Goal: Task Accomplishment & Management: Manage account settings

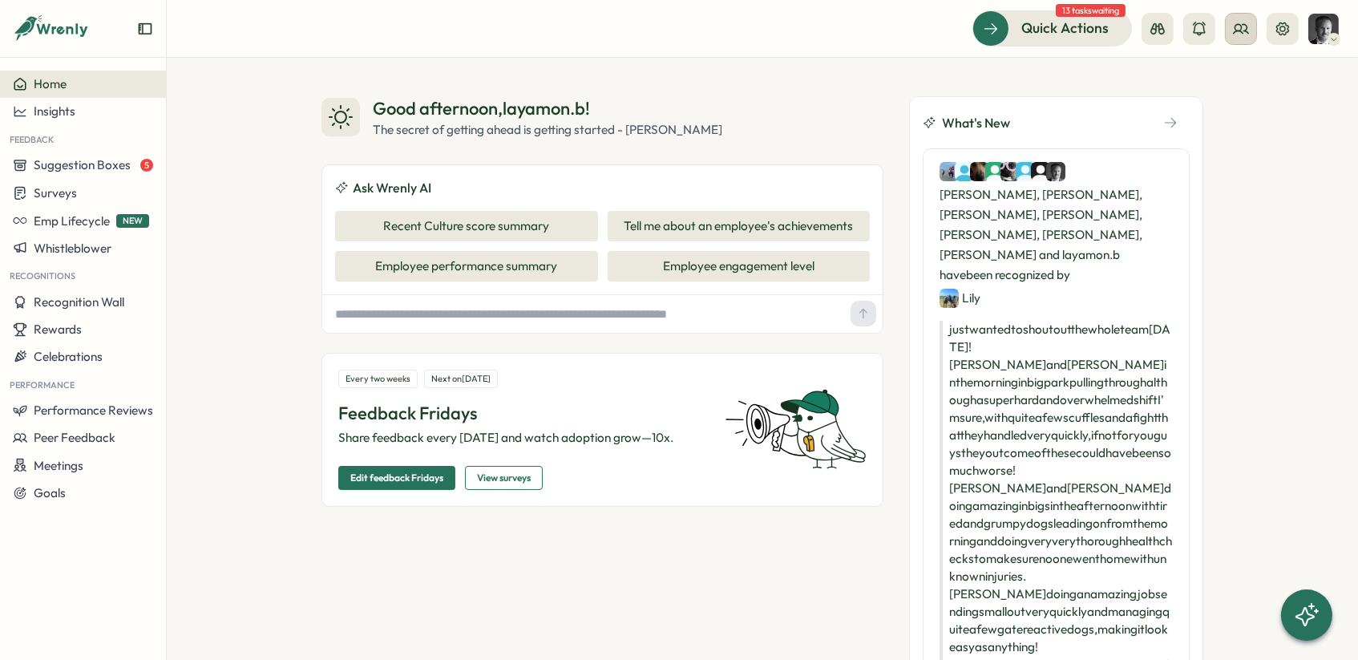
click at [1242, 24] on icon at bounding box center [1241, 28] width 14 height 9
click at [1235, 83] on div "Org Members" at bounding box center [1240, 80] width 101 height 18
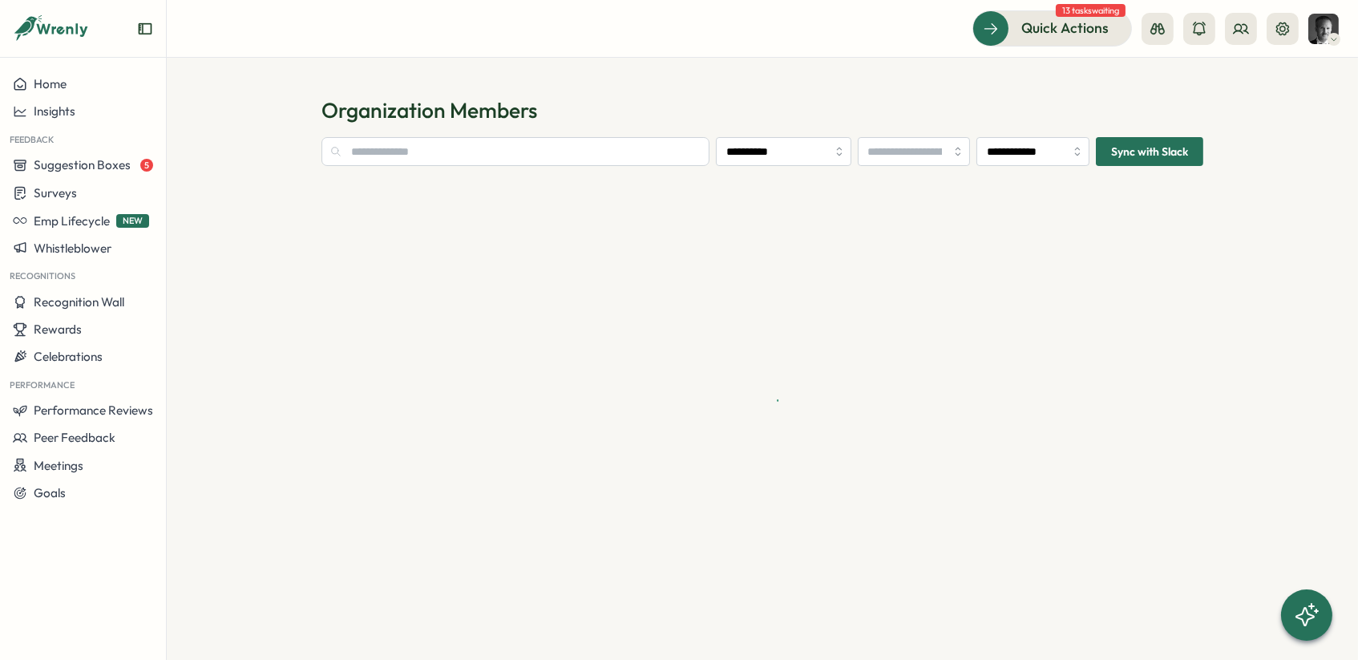
type input "**********"
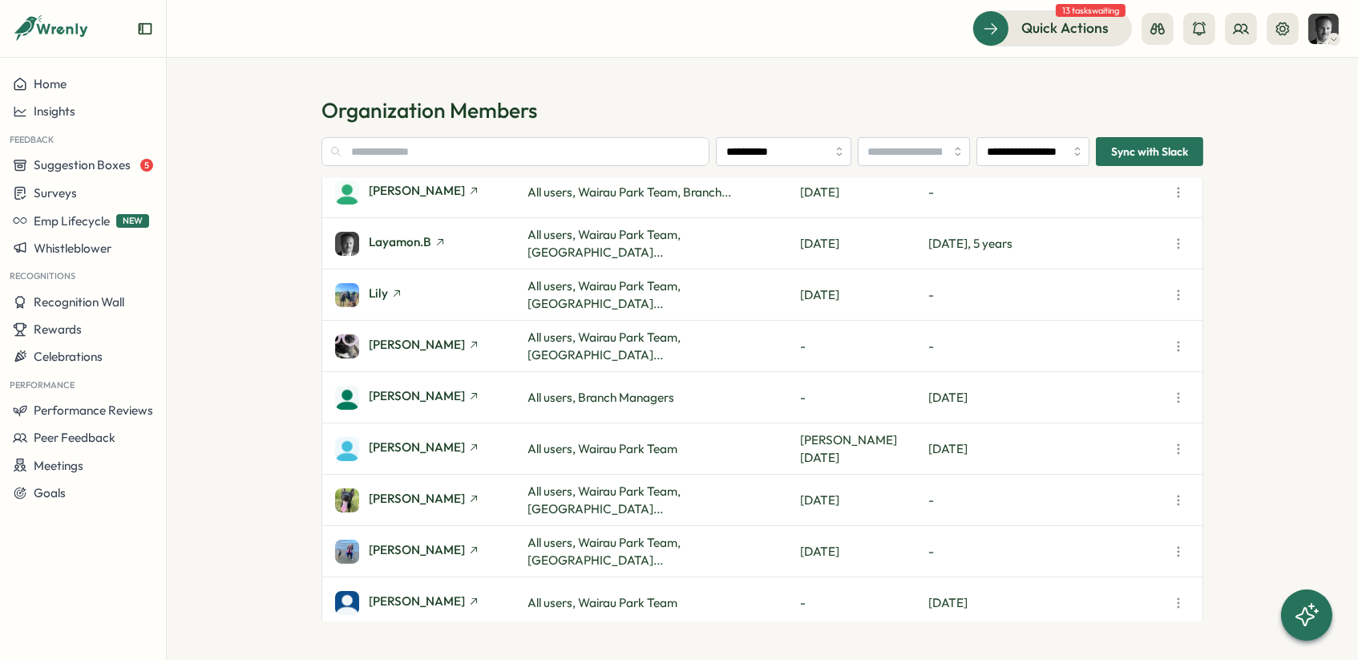
scroll to position [499, 0]
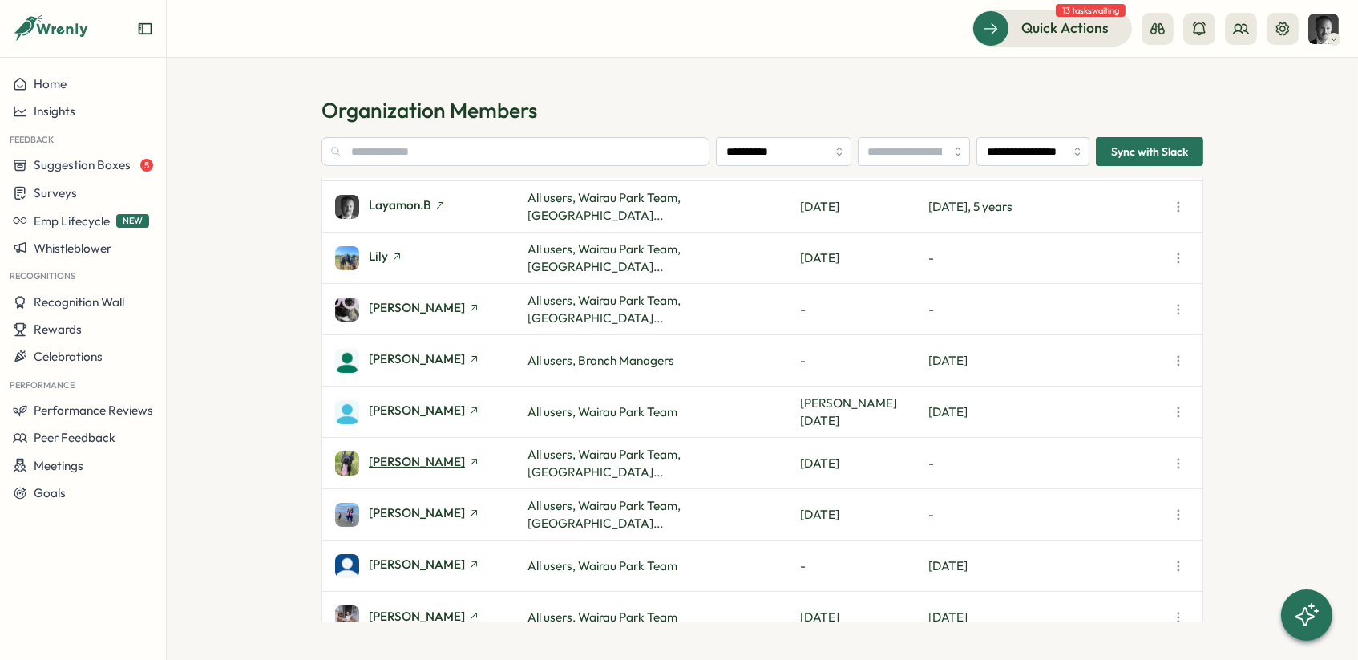
click at [393, 458] on span "[PERSON_NAME]" at bounding box center [417, 461] width 96 height 12
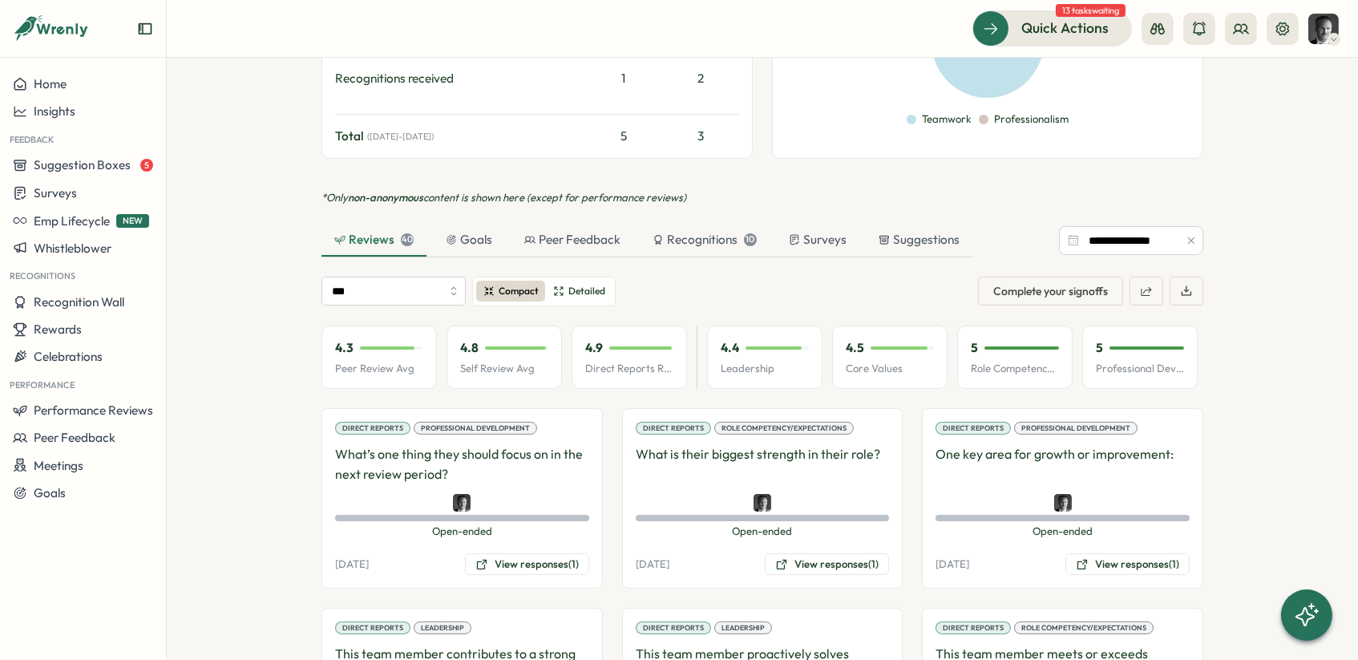
scroll to position [782, 0]
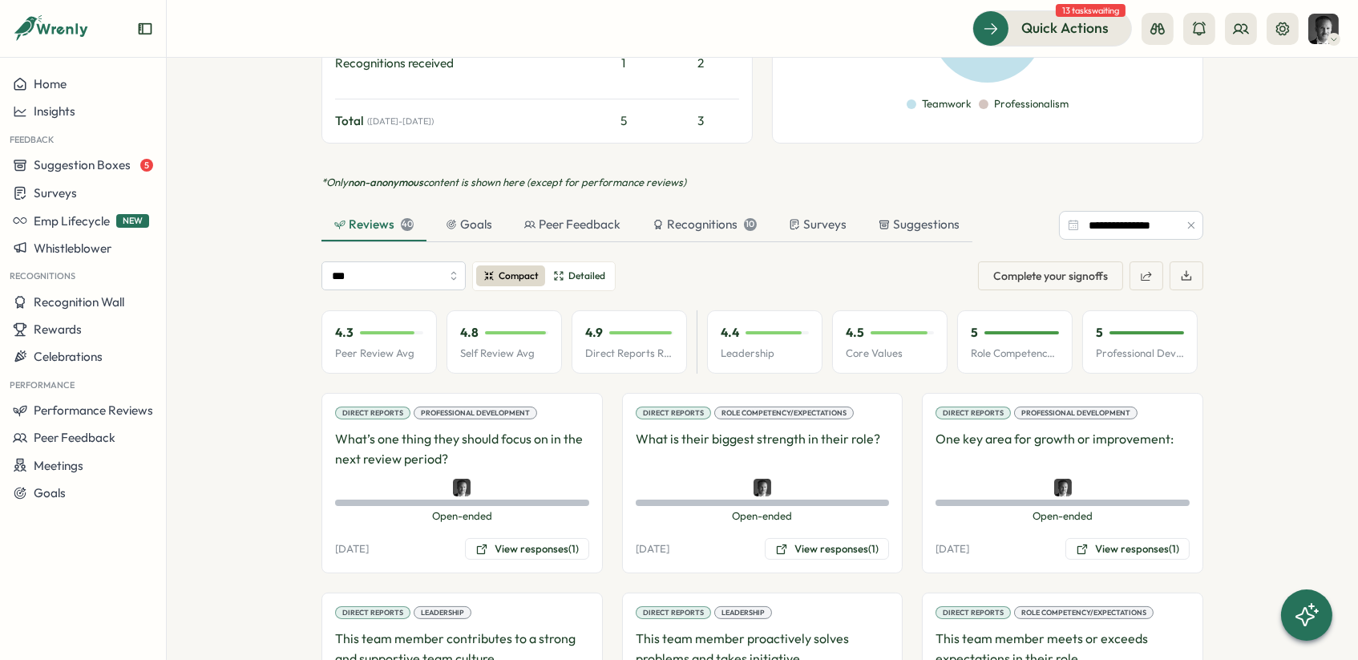
click at [1196, 216] on button "button" at bounding box center [1191, 225] width 18 height 18
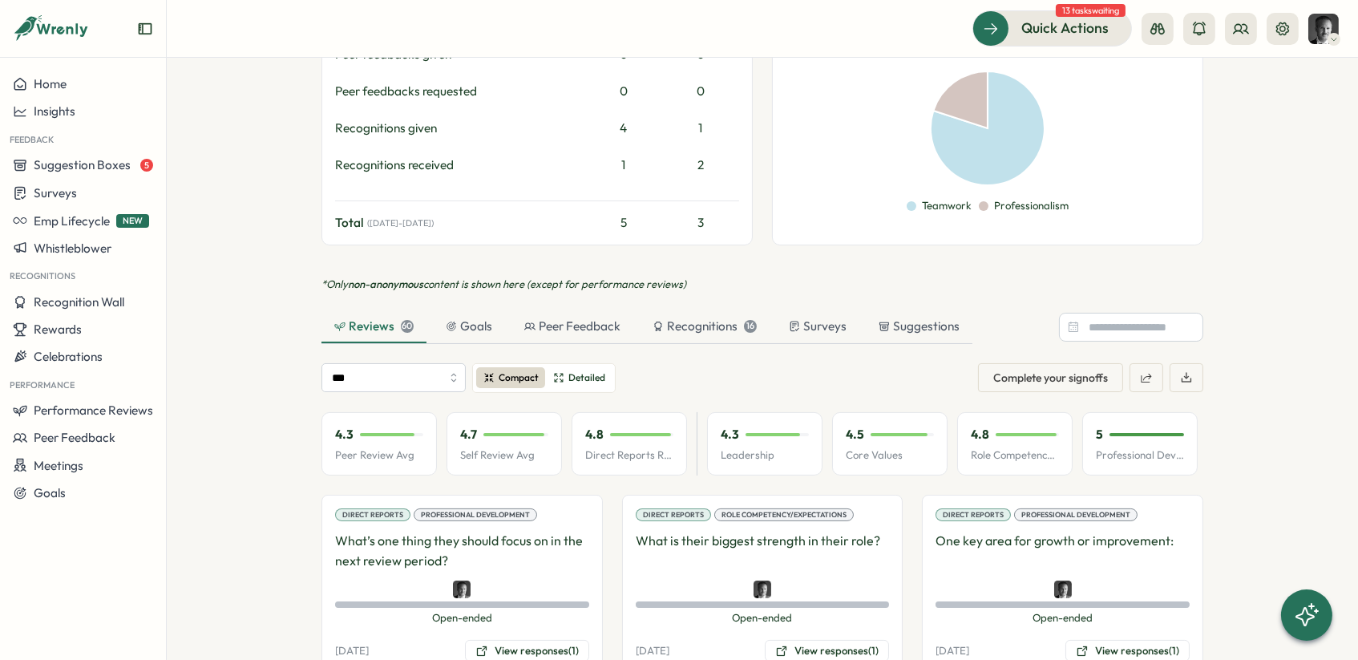
scroll to position [697, 0]
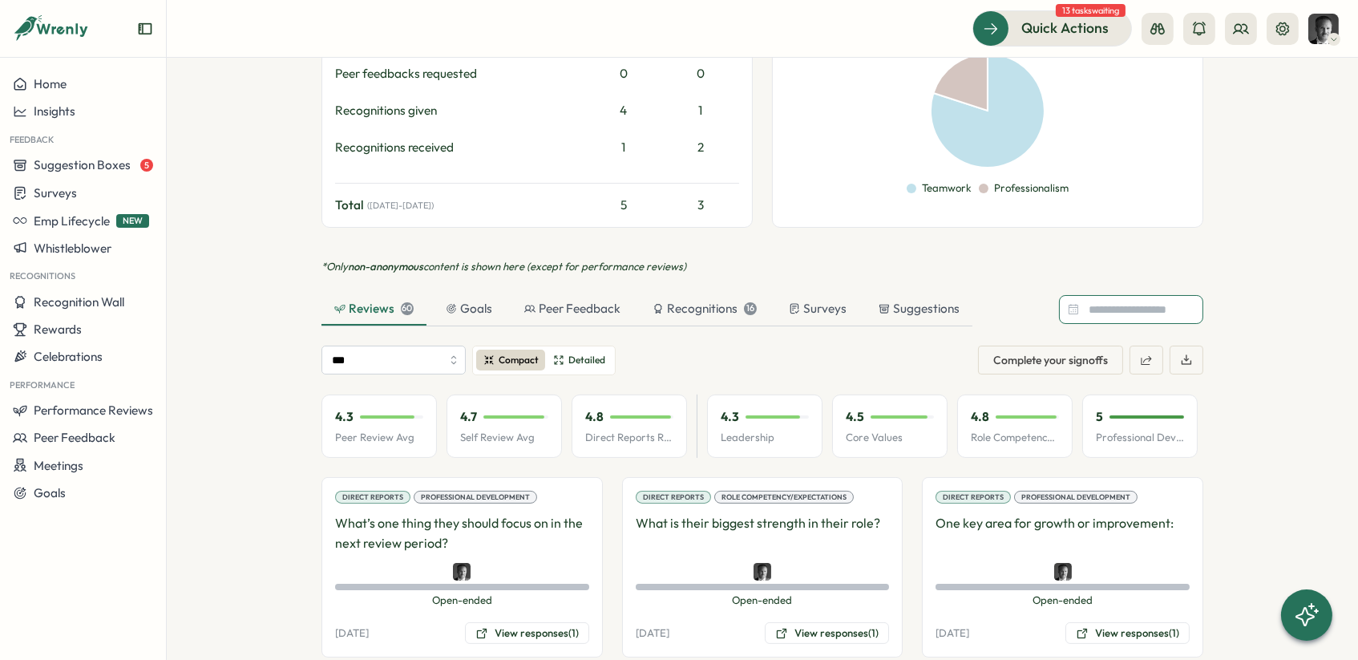
click at [1105, 295] on input at bounding box center [1131, 309] width 144 height 29
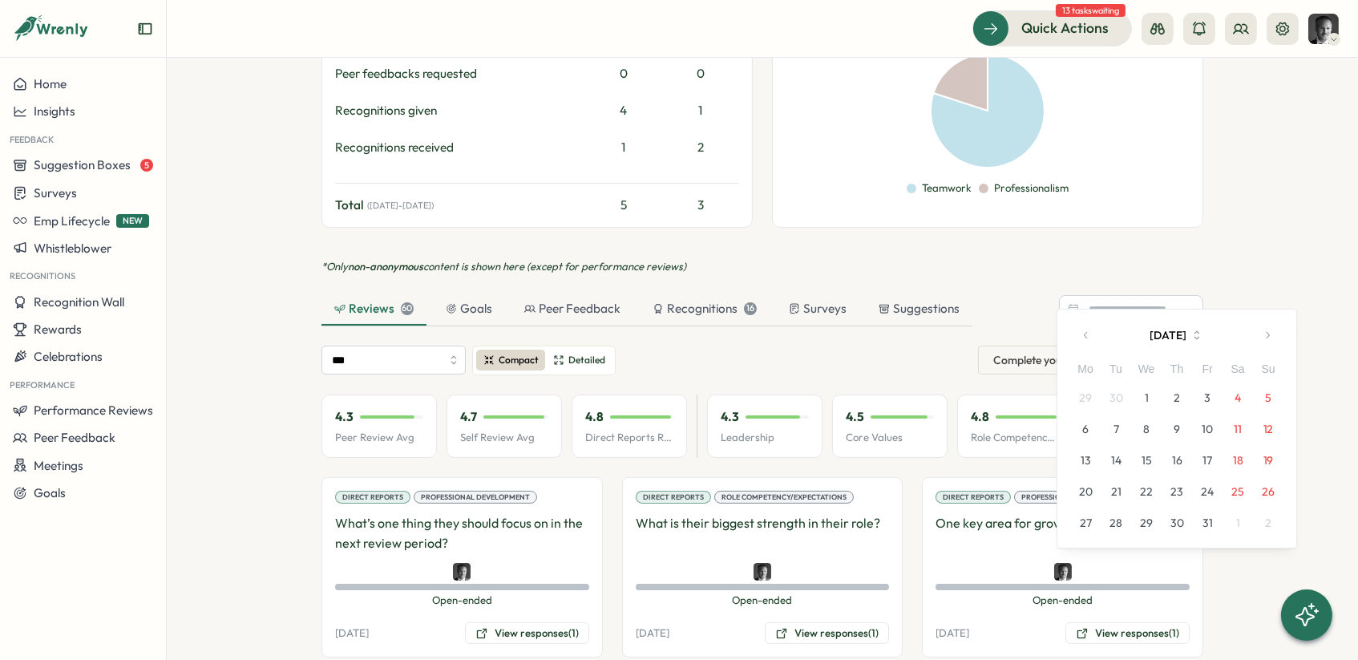
click at [1146, 392] on button "1" at bounding box center [1146, 397] width 30 height 30
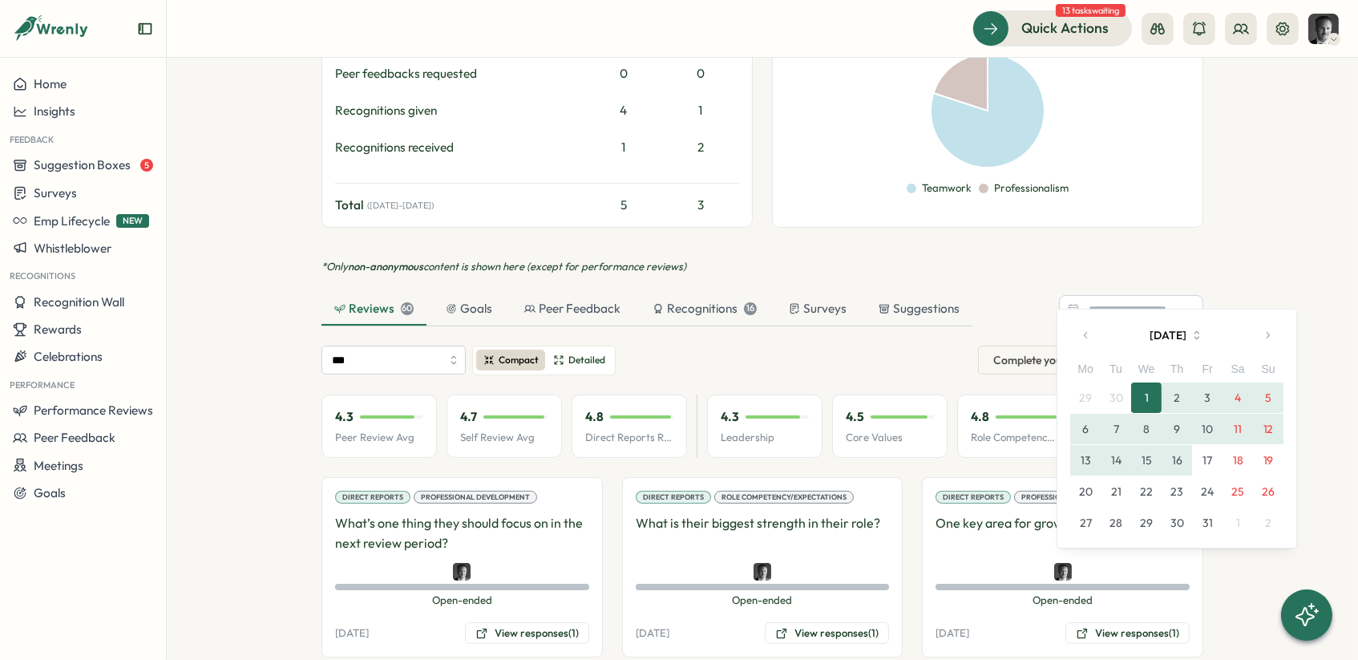
click at [1173, 456] on button "16" at bounding box center [1176, 460] width 30 height 30
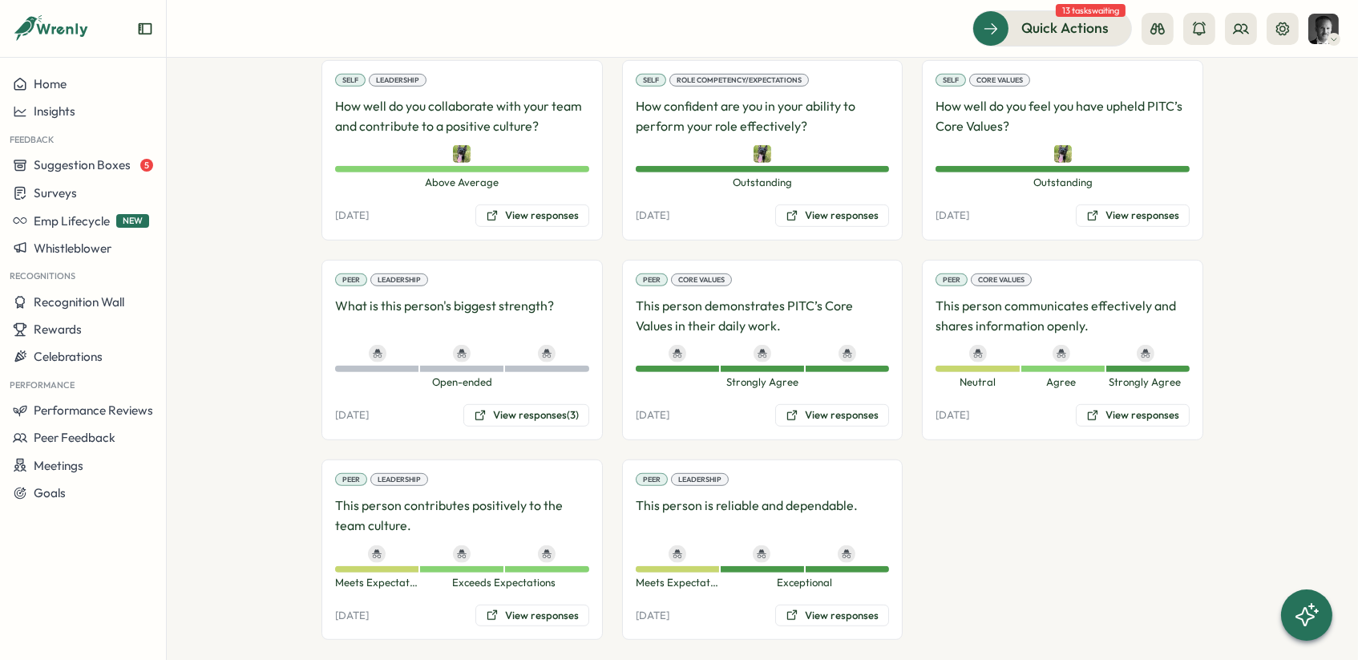
scroll to position [1912, 0]
click at [822, 606] on button "View responses" at bounding box center [832, 617] width 114 height 22
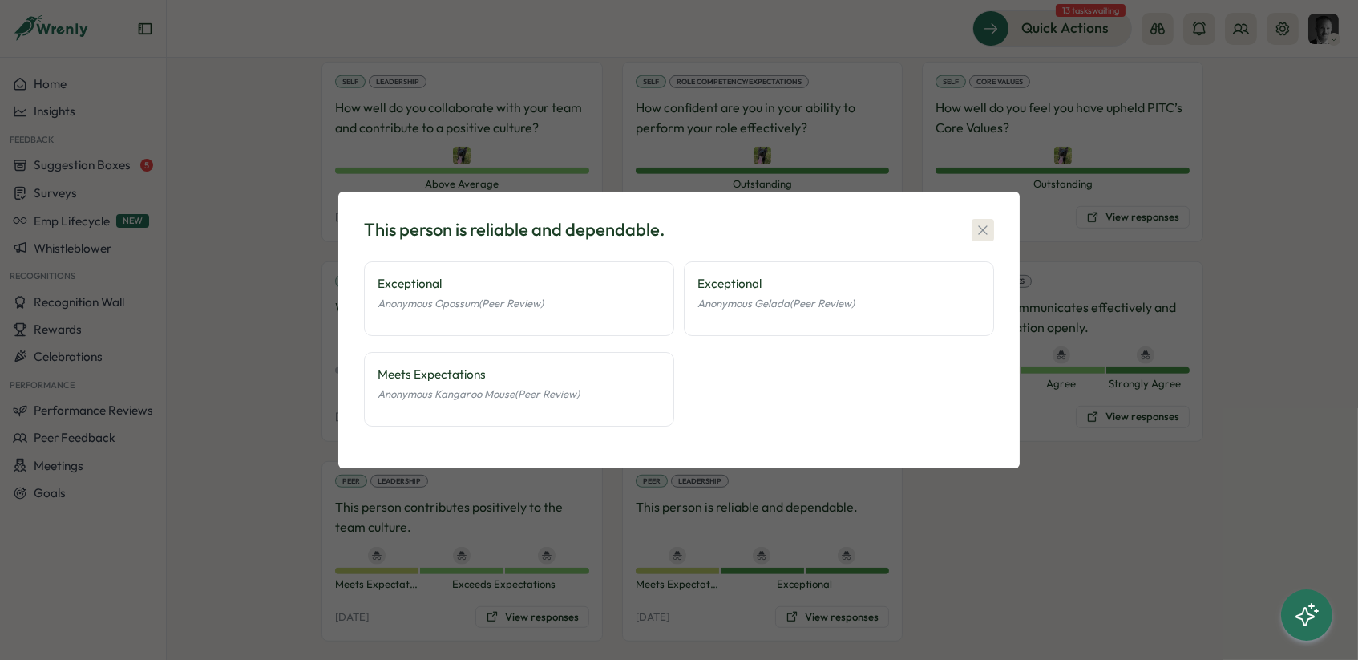
click at [981, 231] on icon "button" at bounding box center [982, 229] width 9 height 9
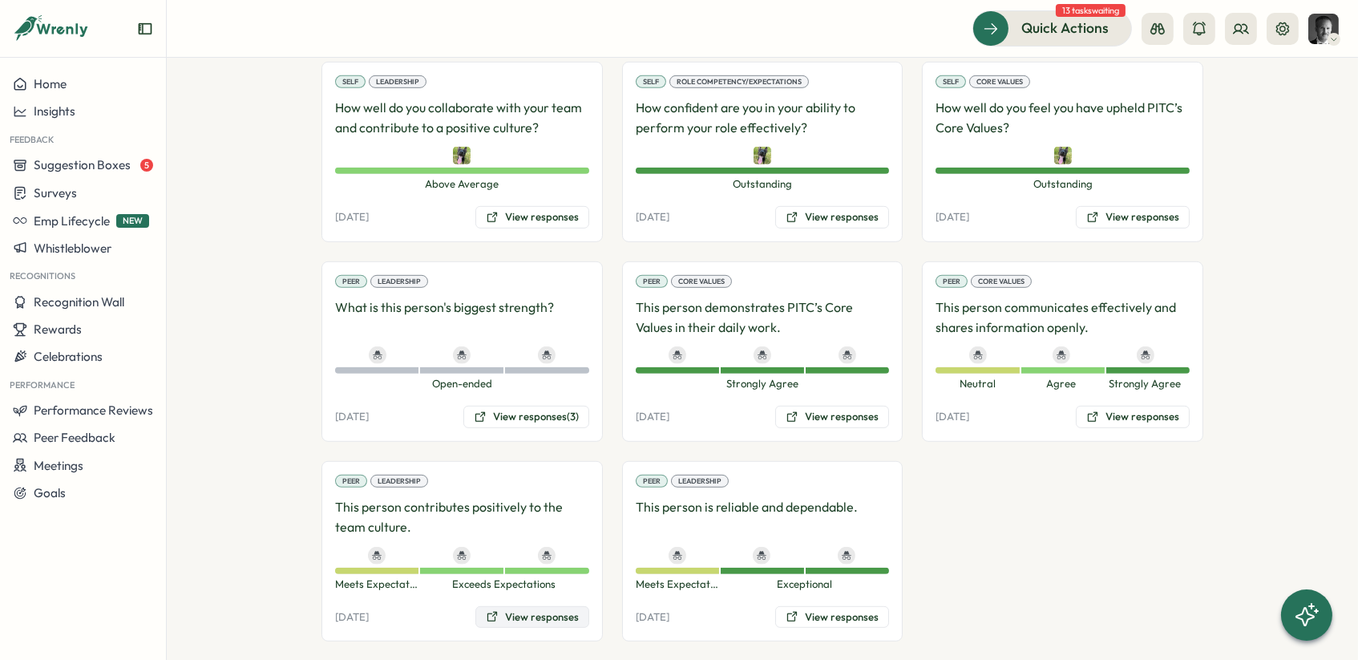
click at [521, 606] on button "View responses" at bounding box center [532, 617] width 114 height 22
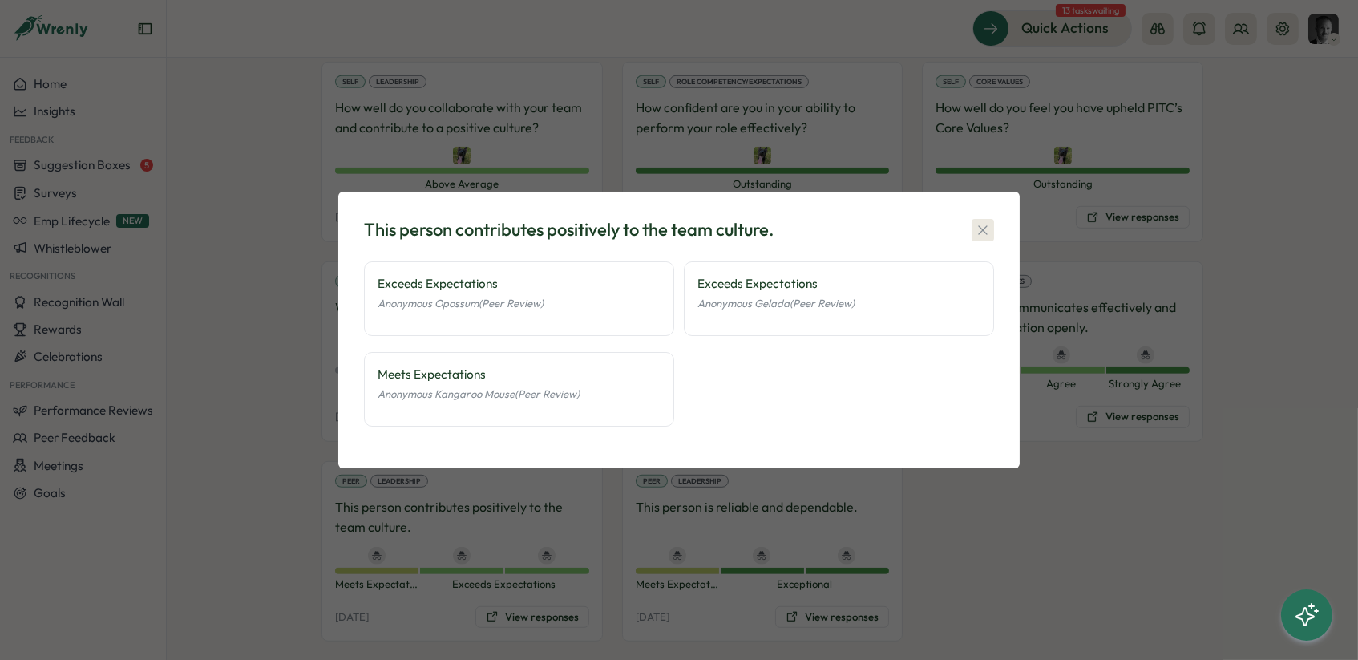
click at [977, 231] on icon "button" at bounding box center [983, 230] width 16 height 16
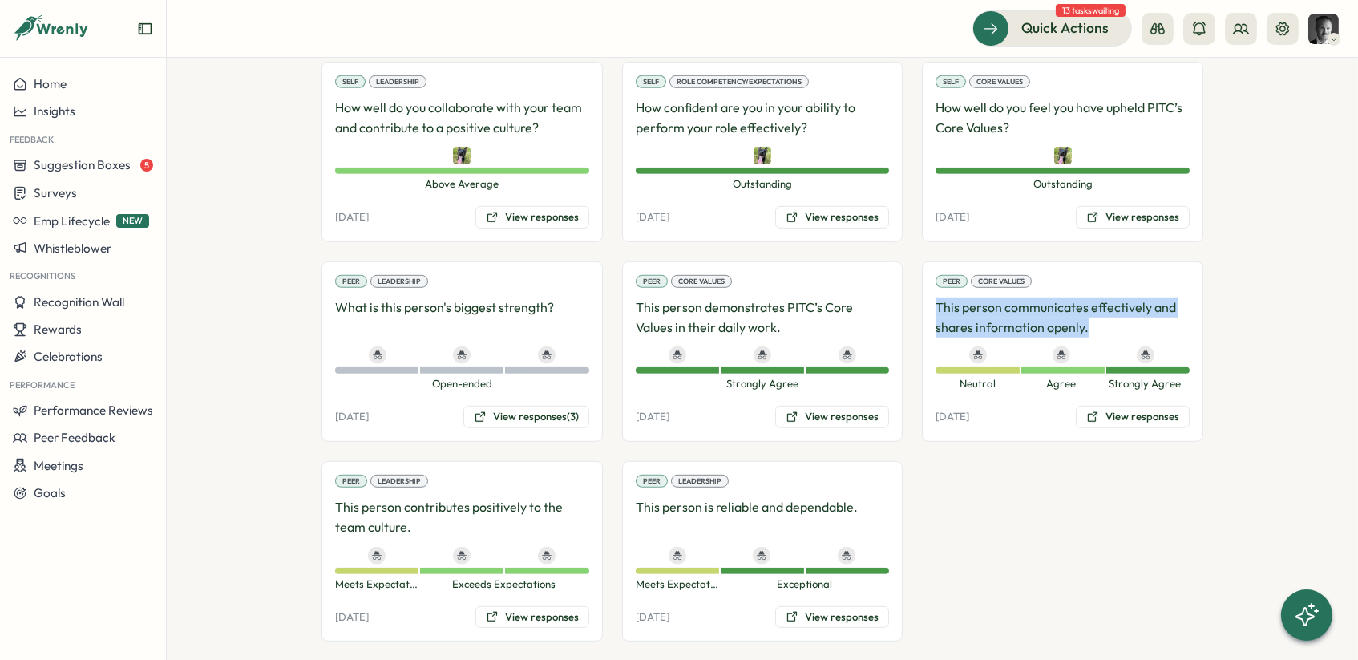
drag, startPoint x: 1093, startPoint y: 304, endPoint x: 915, endPoint y: 290, distance: 178.5
click at [533, 406] on button "View responses (3)" at bounding box center [526, 417] width 126 height 22
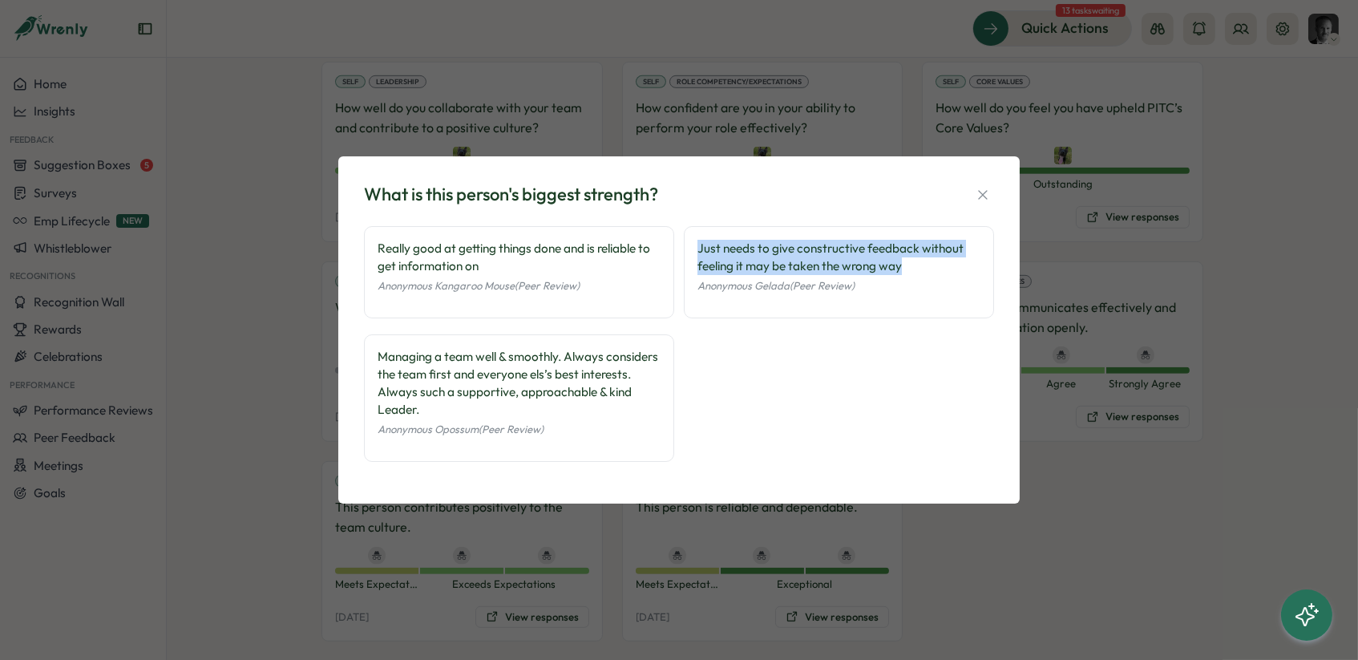
drag, startPoint x: 911, startPoint y: 266, endPoint x: 695, endPoint y: 248, distance: 216.4
click at [695, 248] on div "Just needs to give constructive feedback without feeling it may be taken the wr…" at bounding box center [839, 272] width 310 height 92
click at [979, 196] on icon "button" at bounding box center [983, 195] width 16 height 16
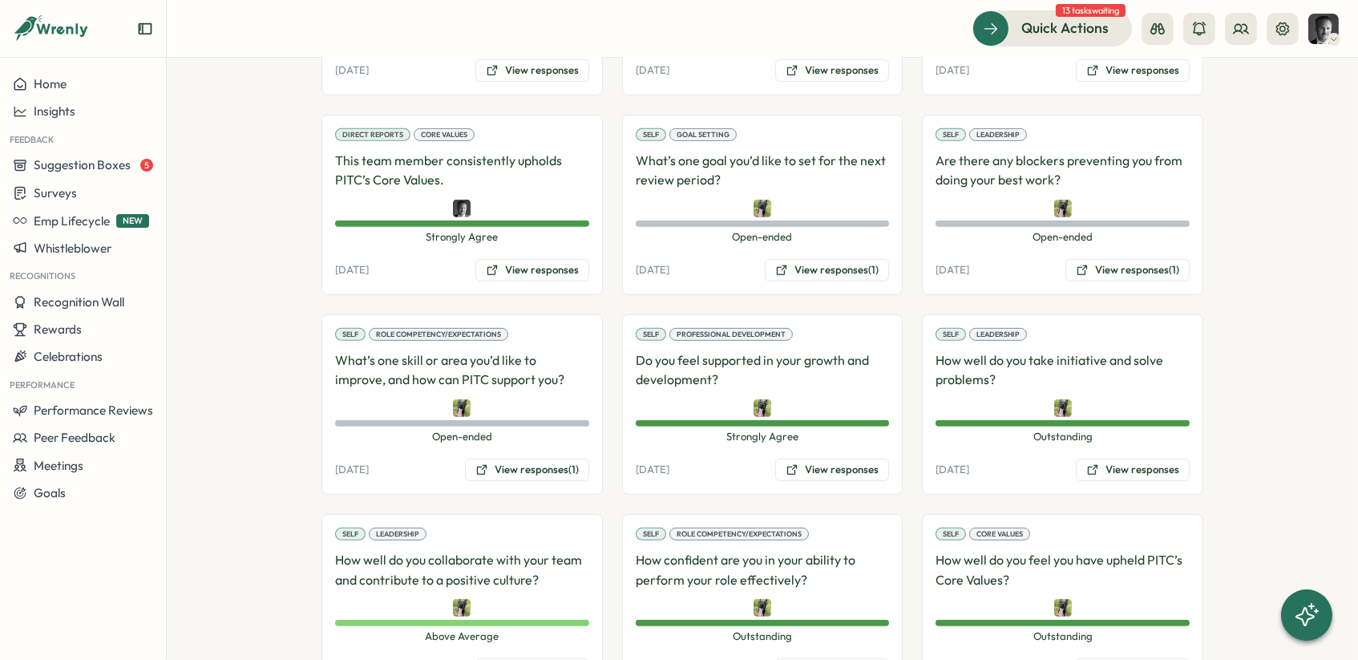
scroll to position [1459, 0]
click at [527, 459] on button "View responses (1)" at bounding box center [527, 470] width 124 height 22
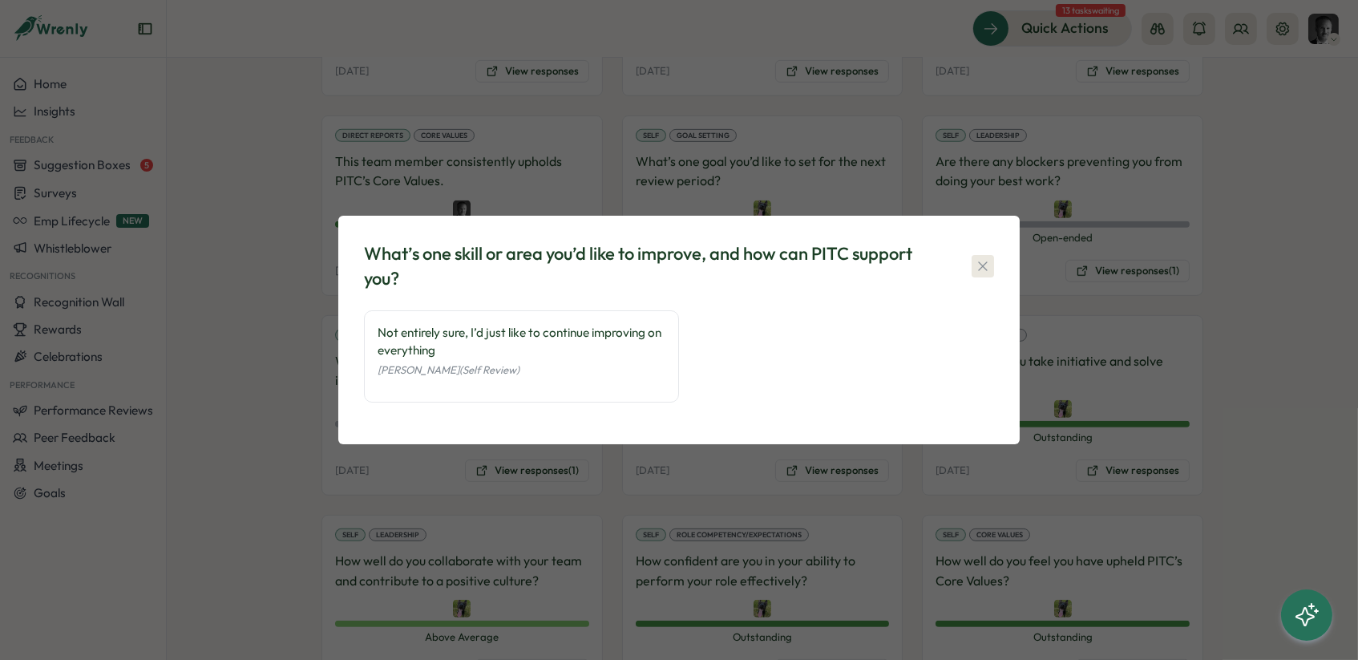
click at [979, 269] on icon "button" at bounding box center [983, 266] width 16 height 16
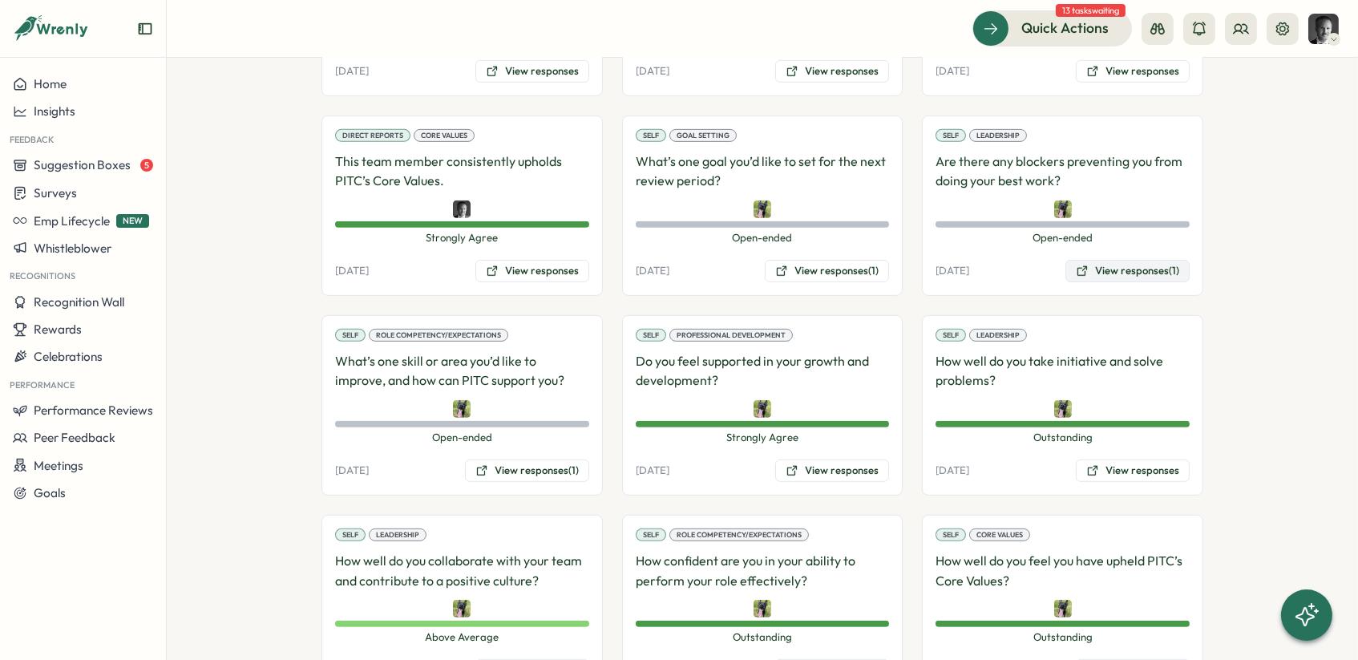
click at [1120, 260] on button "View responses (1)" at bounding box center [1127, 271] width 124 height 22
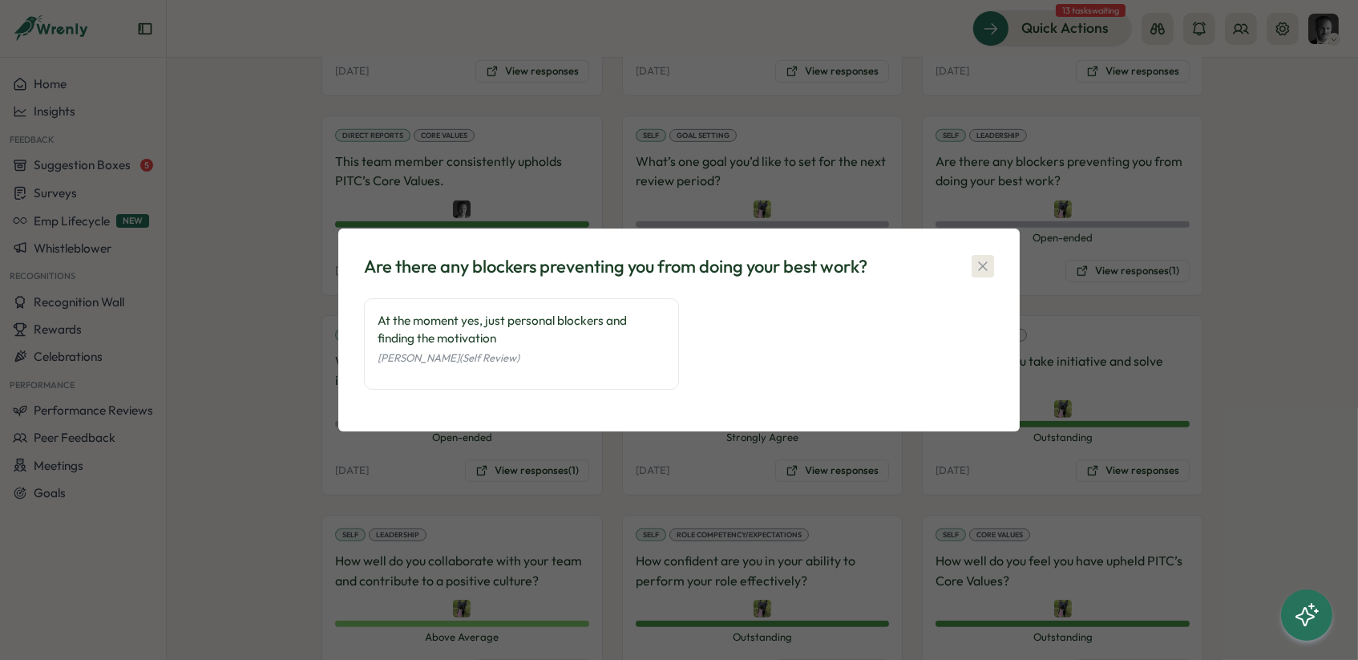
click at [984, 265] on icon "button" at bounding box center [982, 265] width 9 height 9
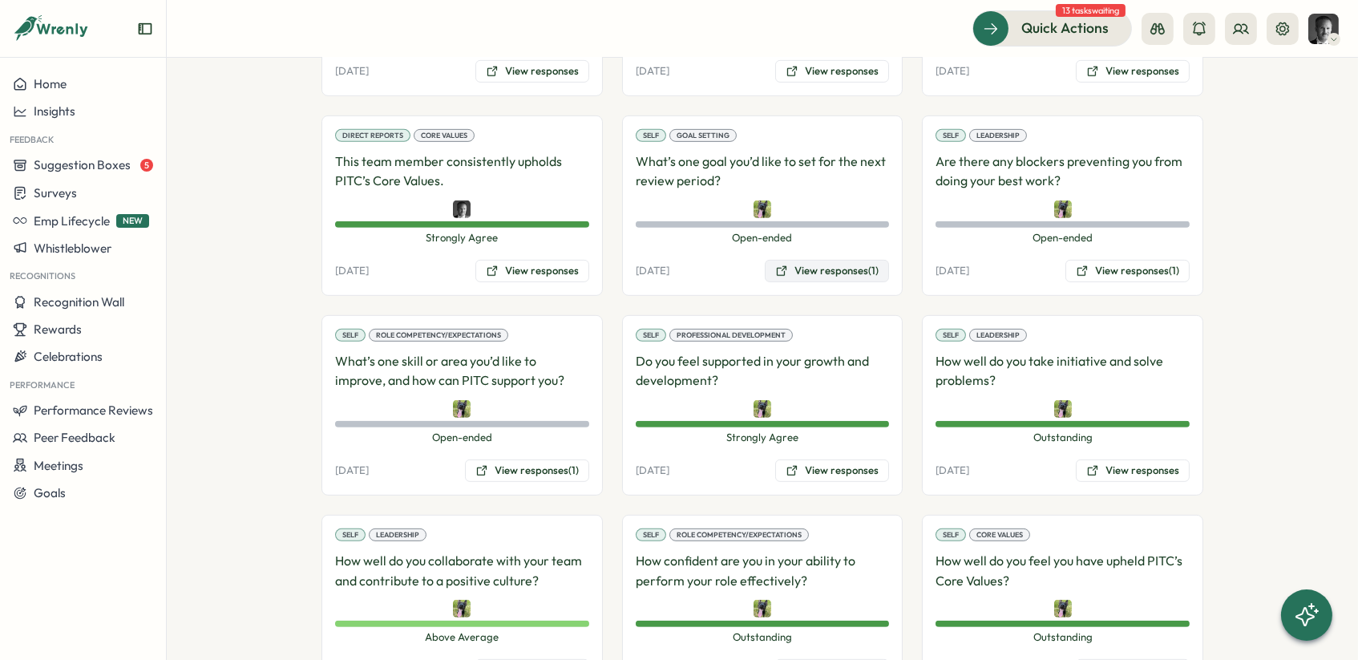
click at [815, 260] on button "View responses (1)" at bounding box center [827, 271] width 124 height 22
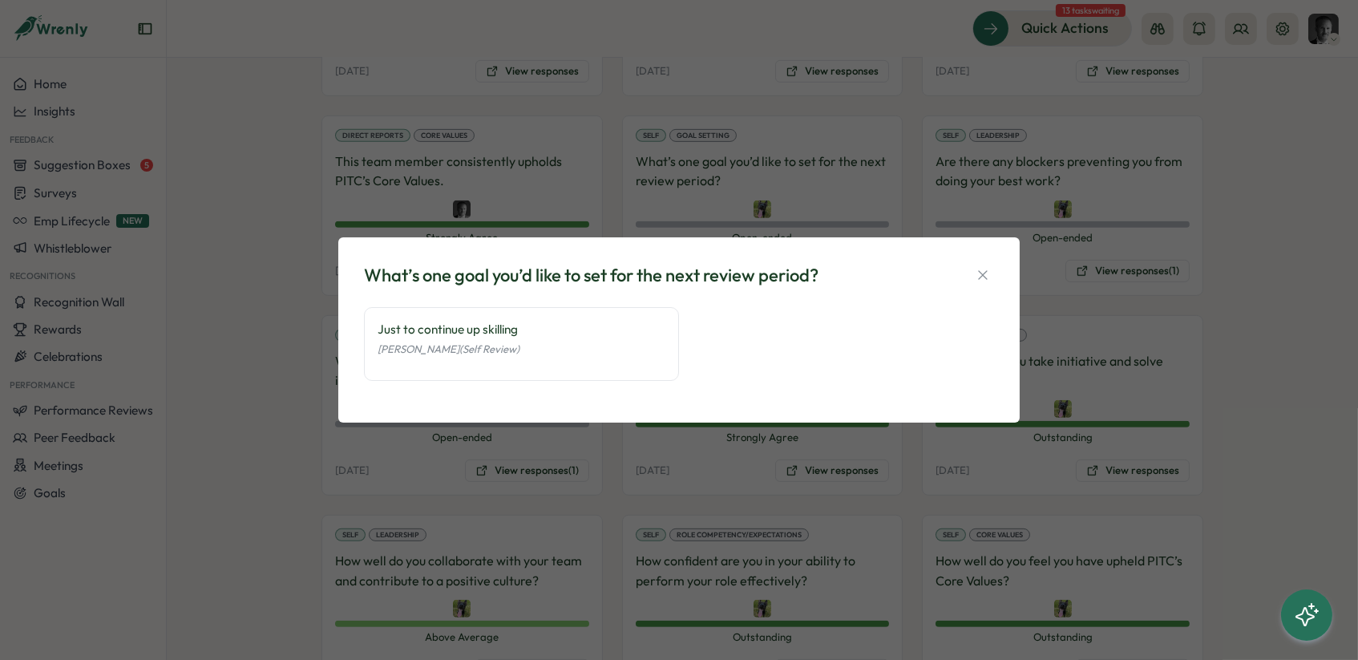
click at [965, 307] on div "Just to continue up skilling [PERSON_NAME] (Self Review)" at bounding box center [679, 352] width 630 height 91
click at [979, 276] on icon "button" at bounding box center [983, 275] width 16 height 16
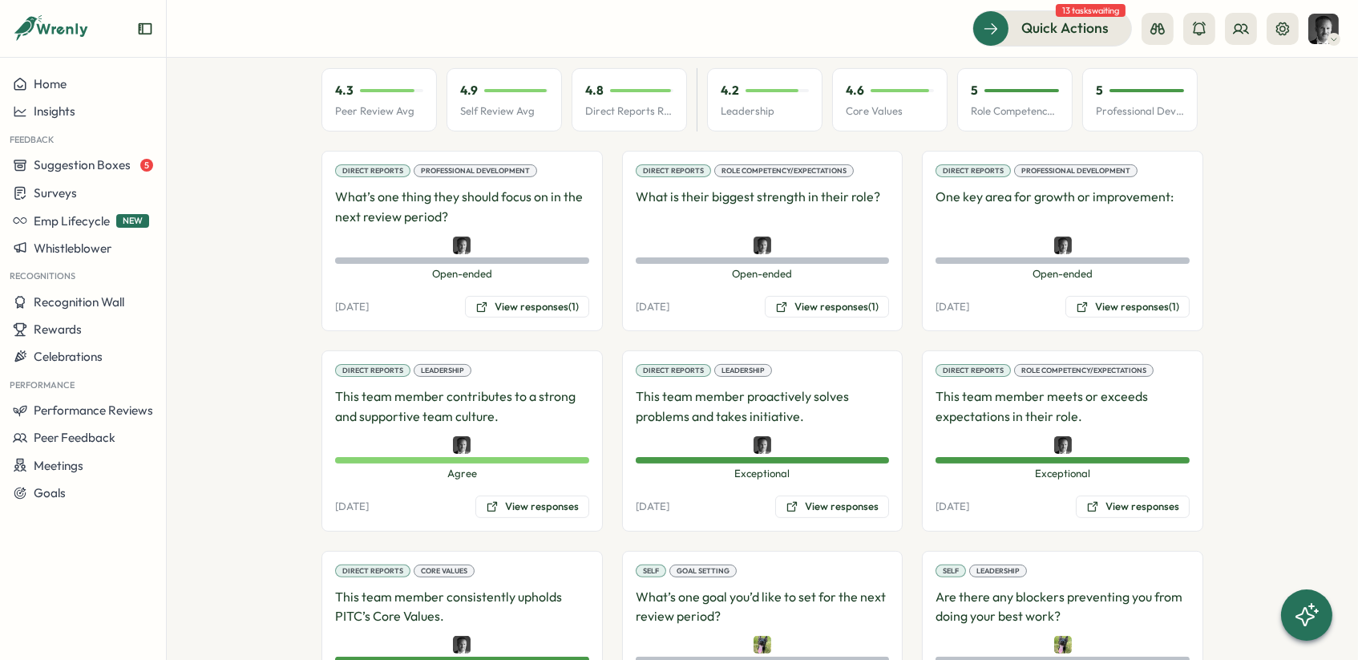
scroll to position [1010, 0]
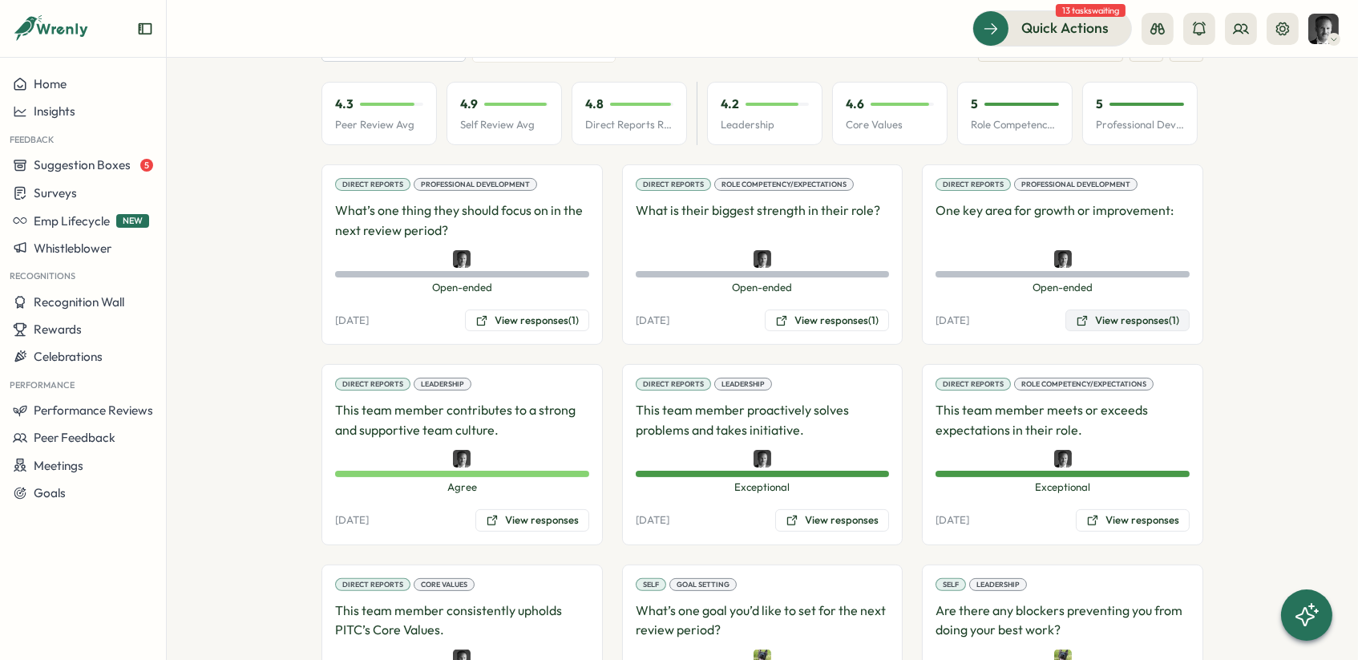
click at [1140, 309] on button "View responses (1)" at bounding box center [1127, 320] width 124 height 22
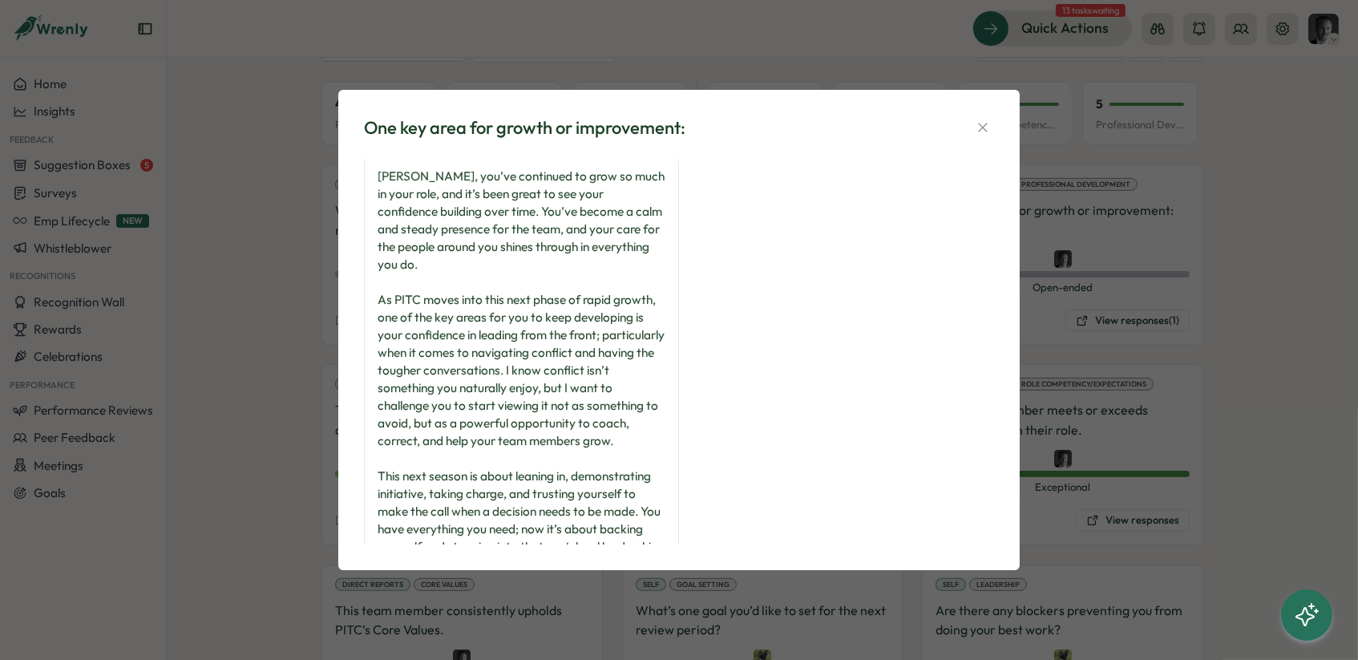
scroll to position [0, 0]
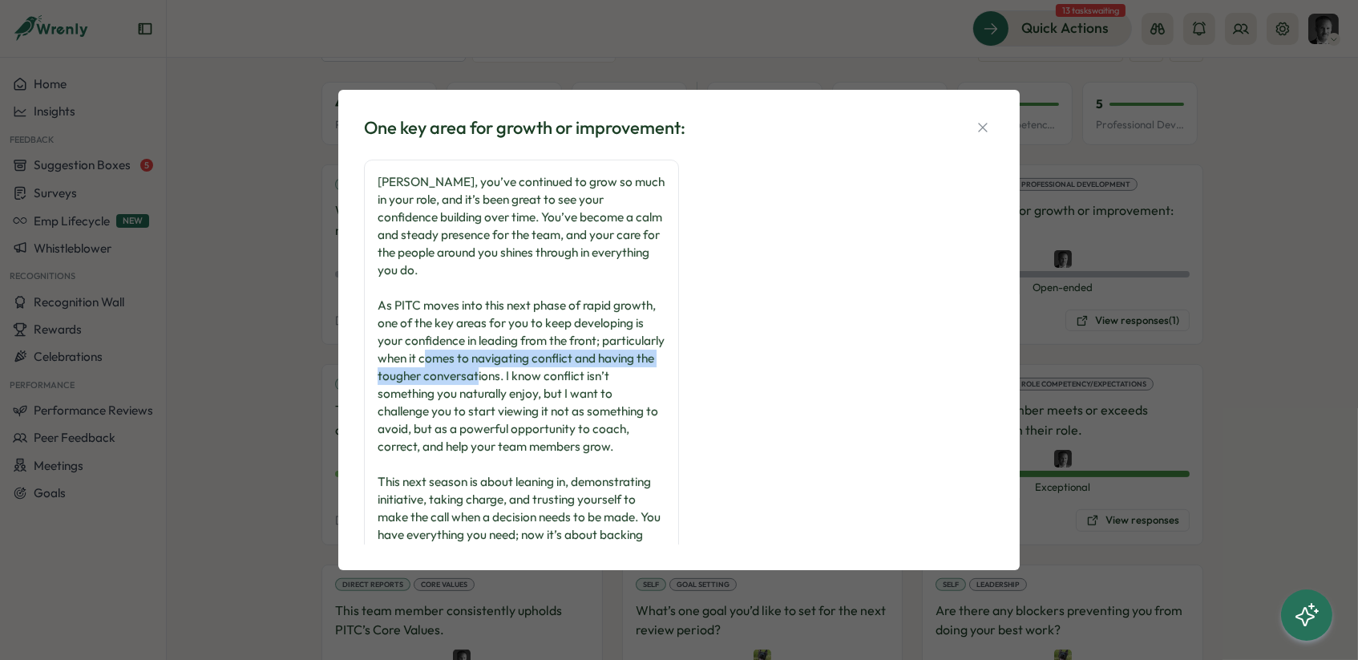
drag, startPoint x: 522, startPoint y: 346, endPoint x: 585, endPoint y: 370, distance: 67.7
click at [585, 370] on div "[PERSON_NAME], you’ve continued to grow so much in your role, and it’s been gre…" at bounding box center [522, 384] width 288 height 423
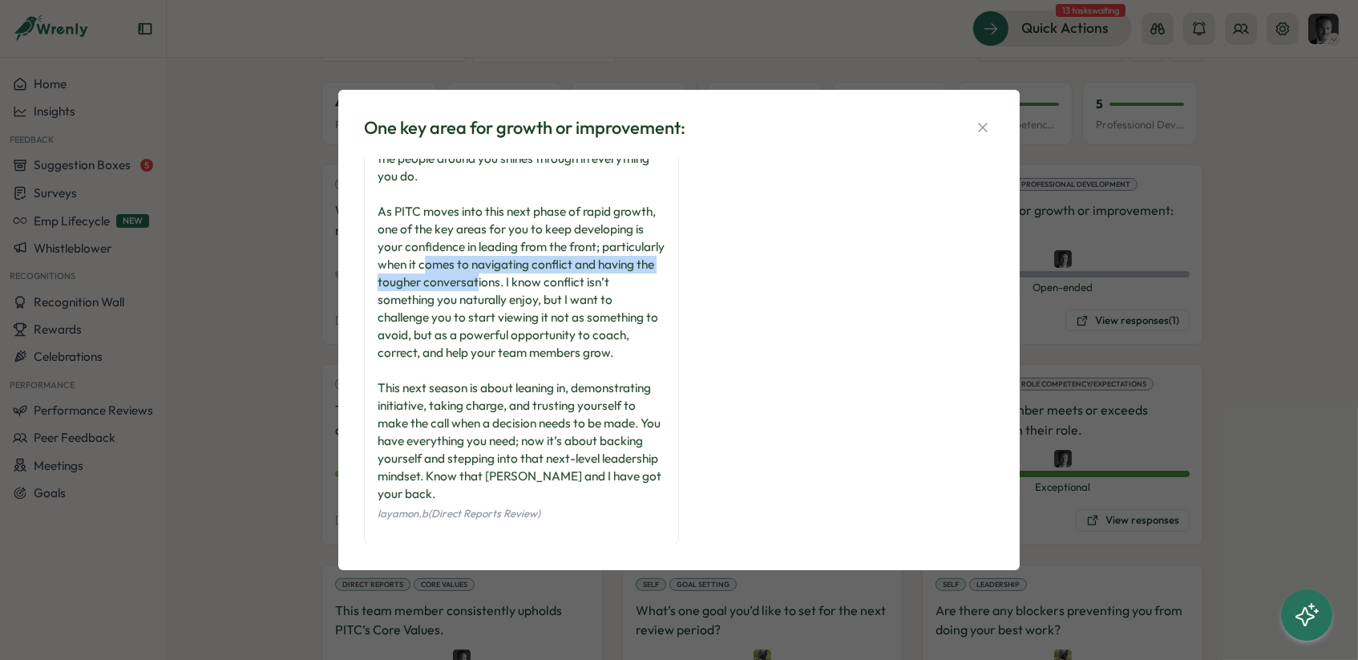
scroll to position [99, 0]
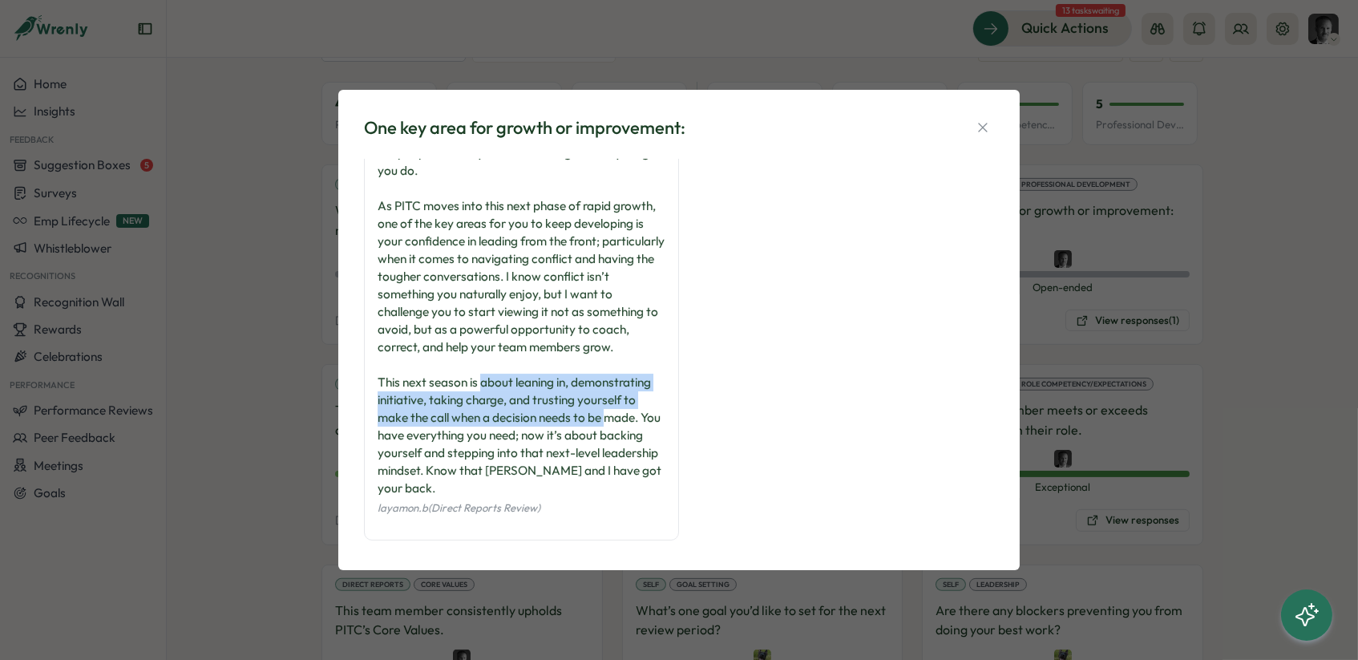
drag, startPoint x: 639, startPoint y: 423, endPoint x: 512, endPoint y: 382, distance: 133.1
click at [512, 382] on div "[PERSON_NAME], you’ve continued to grow so much in your role, and it’s been gre…" at bounding box center [522, 285] width 288 height 423
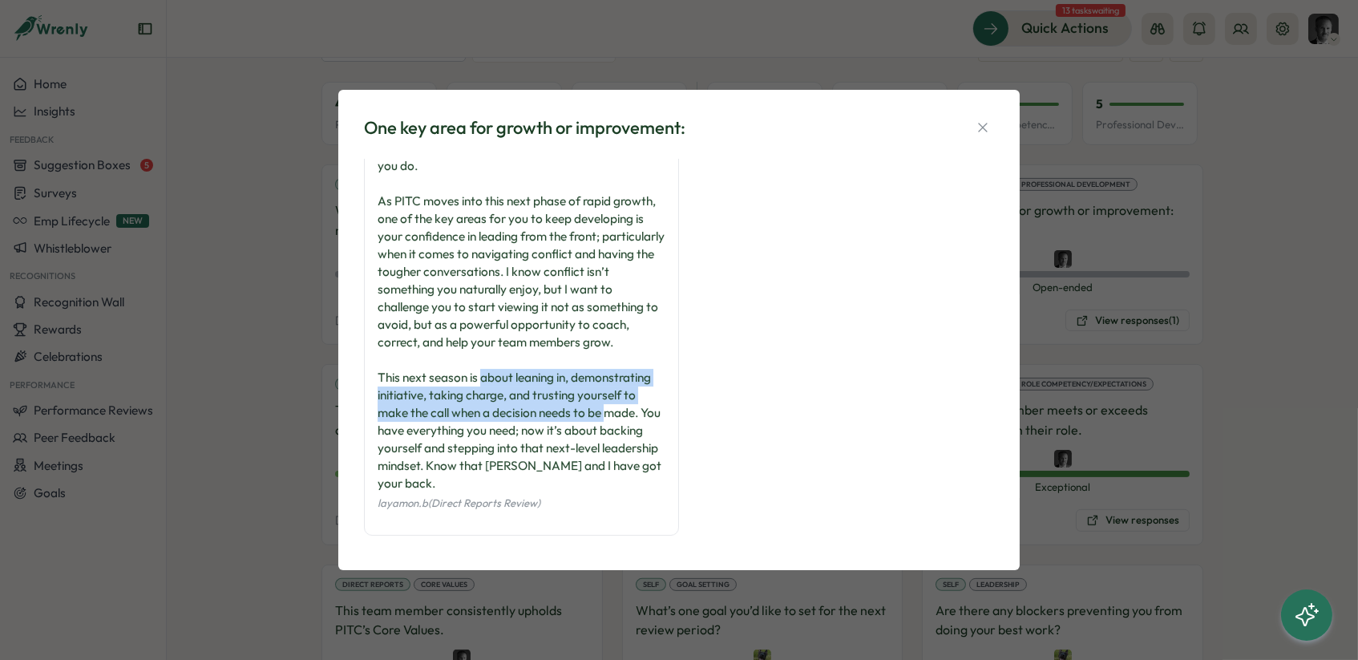
scroll to position [105, 0]
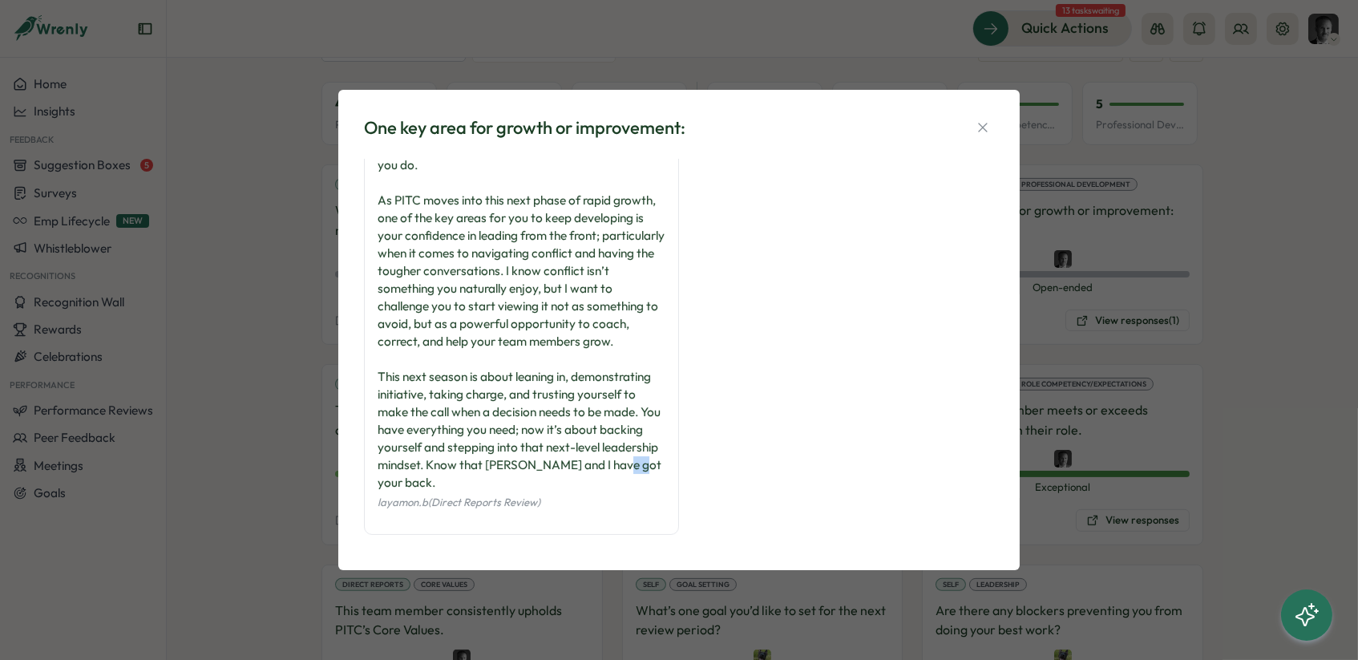
drag, startPoint x: 439, startPoint y: 478, endPoint x: 418, endPoint y: 474, distance: 22.0
click at [418, 474] on div "[PERSON_NAME], you’ve continued to grow so much in your role, and it’s been gre…" at bounding box center [522, 279] width 288 height 423
click at [988, 125] on icon "button" at bounding box center [983, 127] width 16 height 16
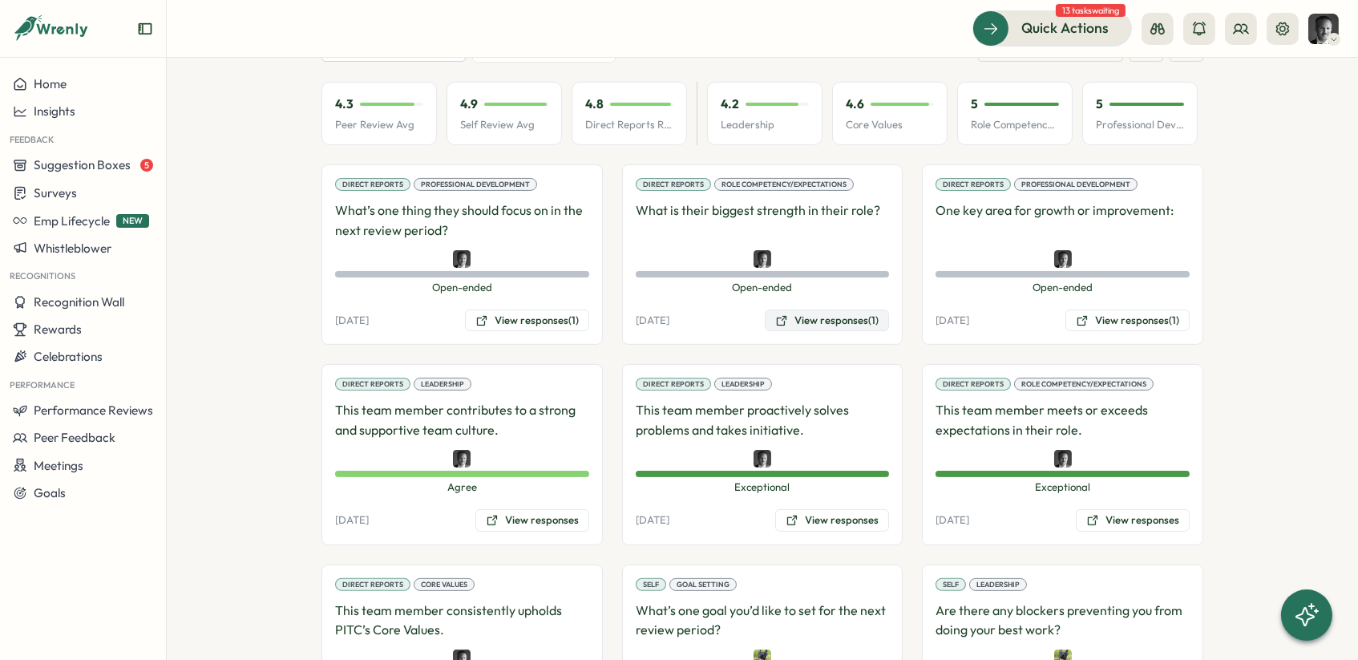
click at [825, 309] on button "View responses (1)" at bounding box center [827, 320] width 124 height 22
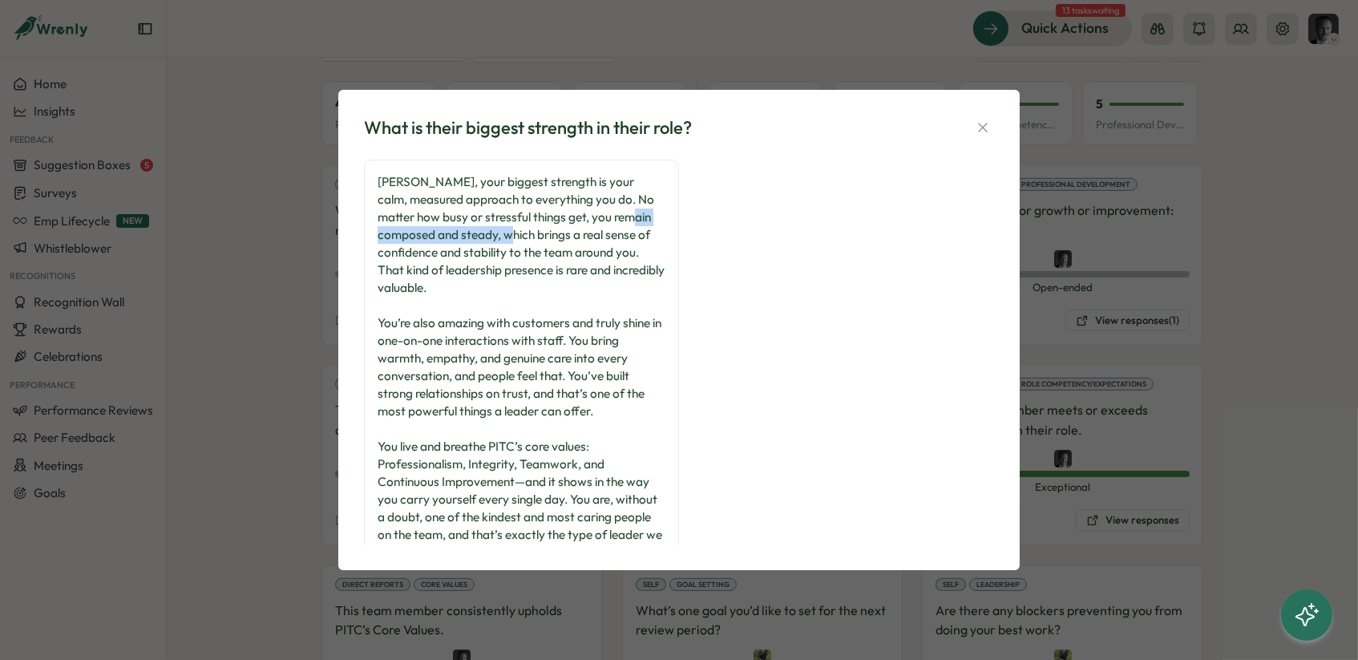
drag, startPoint x: 381, startPoint y: 236, endPoint x: 535, endPoint y: 233, distance: 154.7
click at [535, 233] on div "[PERSON_NAME], your biggest strength is your calm, measured approach to everyth…" at bounding box center [522, 367] width 288 height 388
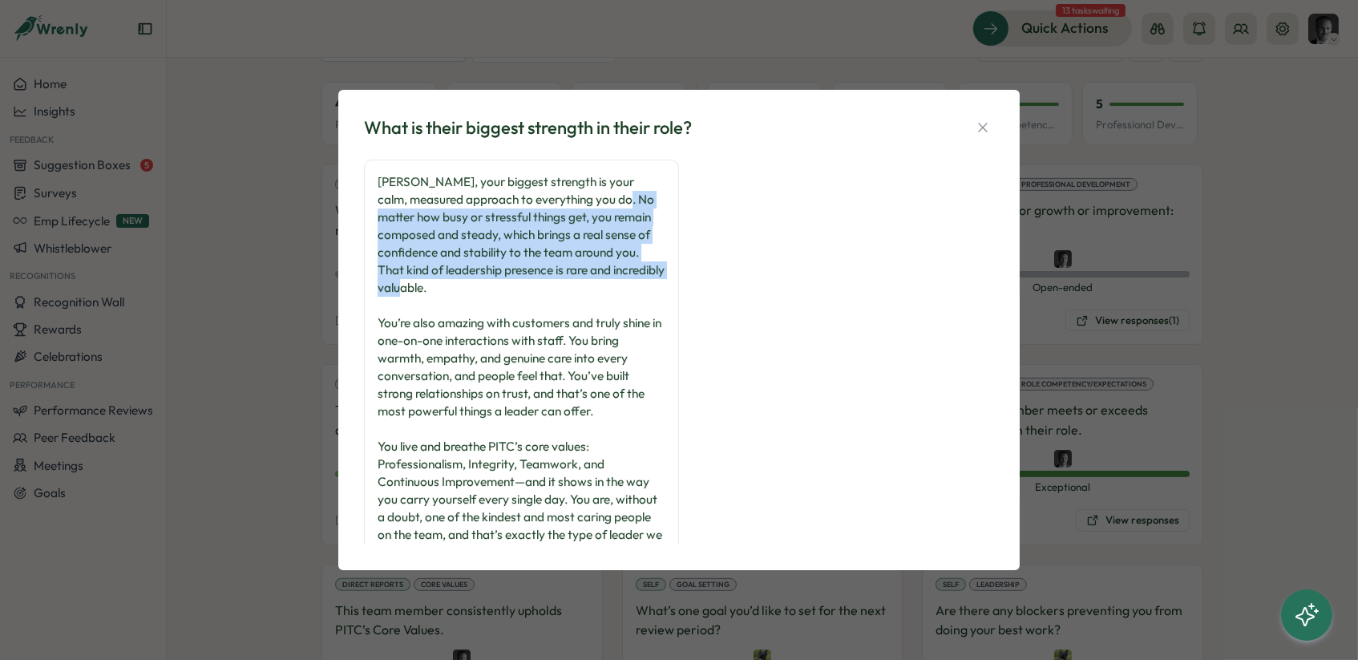
drag, startPoint x: 488, startPoint y: 288, endPoint x: 368, endPoint y: 220, distance: 137.8
click at [368, 220] on div "[PERSON_NAME], your biggest strength is your calm, measured approach to everyth…" at bounding box center [521, 382] width 315 height 445
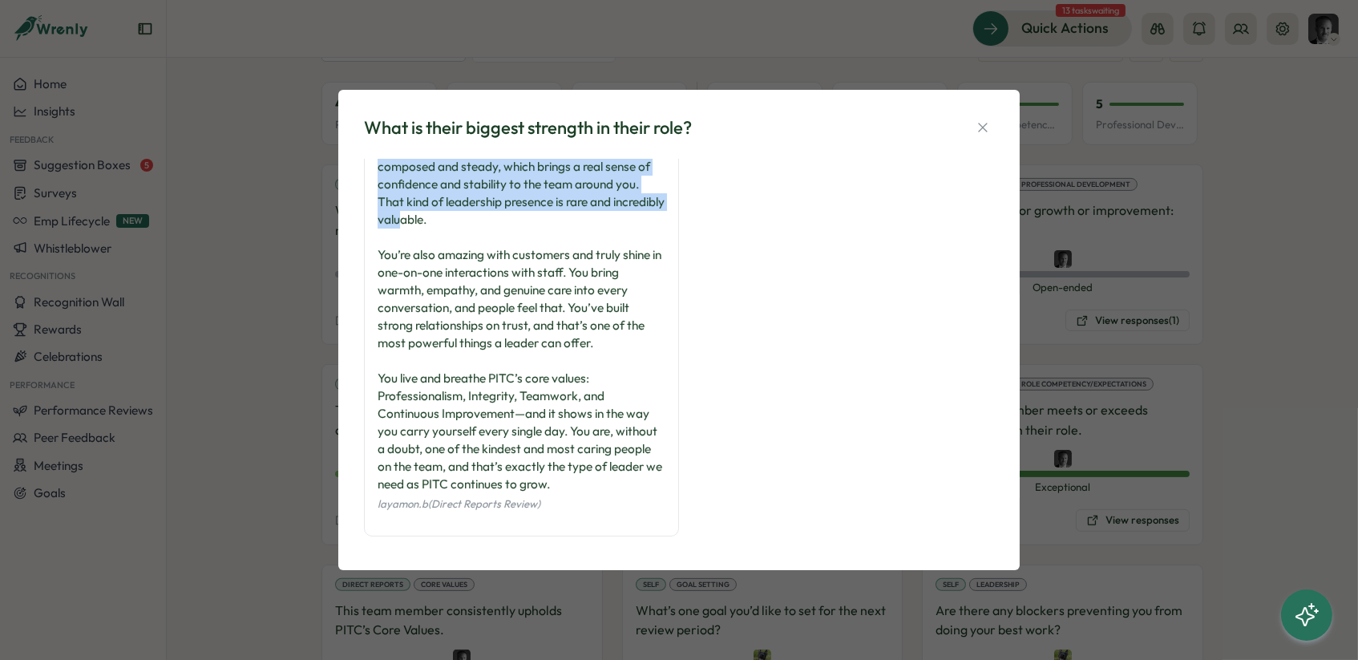
scroll to position [83, 0]
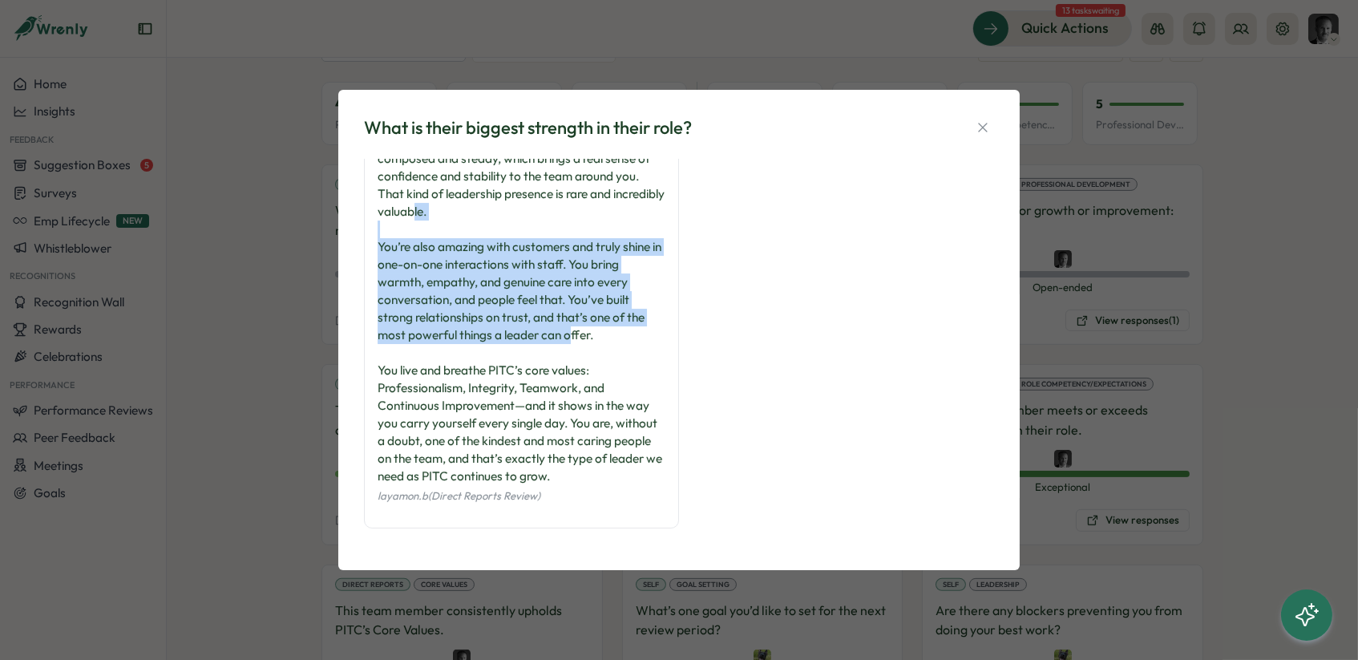
drag, startPoint x: 604, startPoint y: 319, endPoint x: 366, endPoint y: 232, distance: 254.3
click at [366, 232] on div "[PERSON_NAME], your biggest strength is your calm, measured approach to everyth…" at bounding box center [521, 305] width 315 height 445
click at [981, 130] on icon "button" at bounding box center [983, 127] width 16 height 16
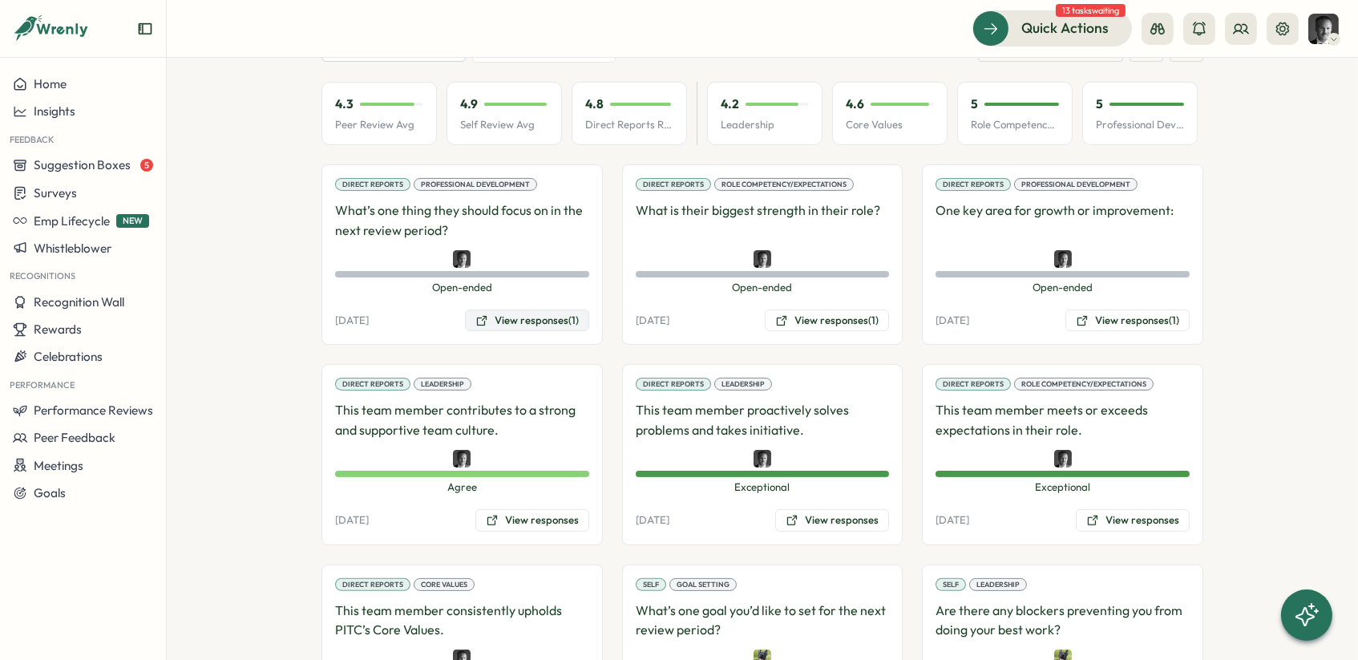
click at [526, 309] on button "View responses (1)" at bounding box center [527, 320] width 124 height 22
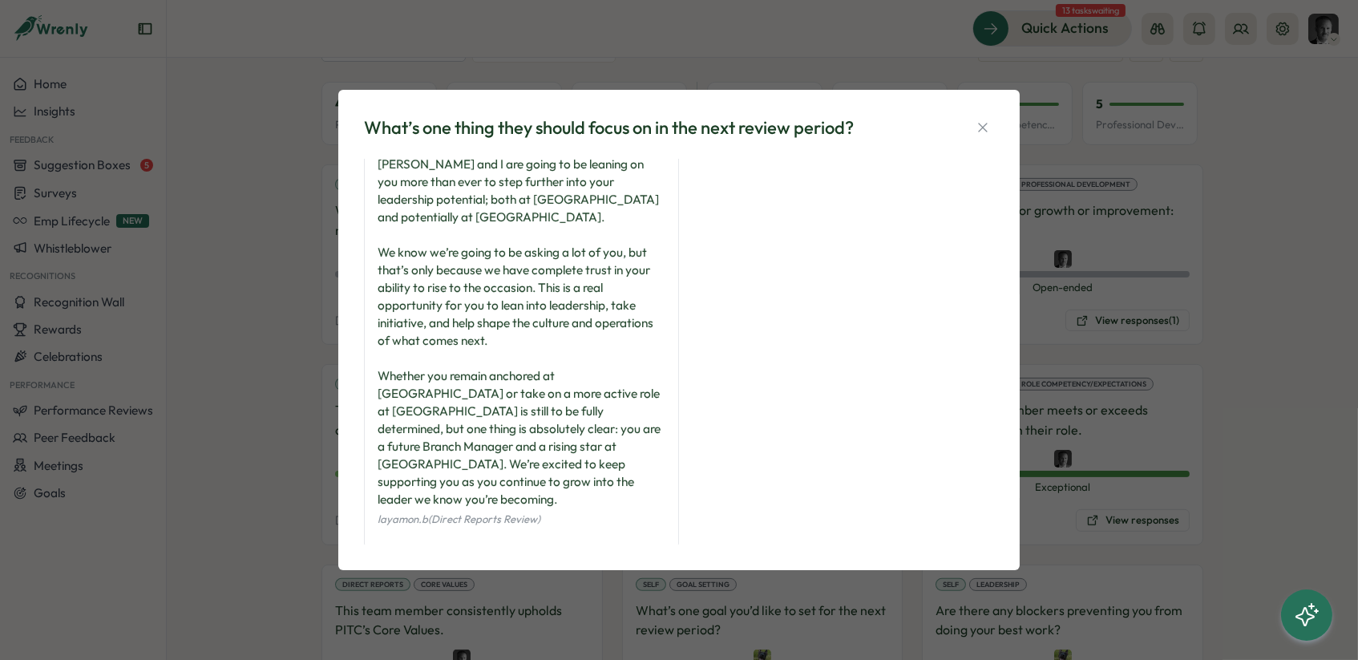
scroll to position [87, 0]
click at [980, 127] on icon "button" at bounding box center [983, 127] width 16 height 16
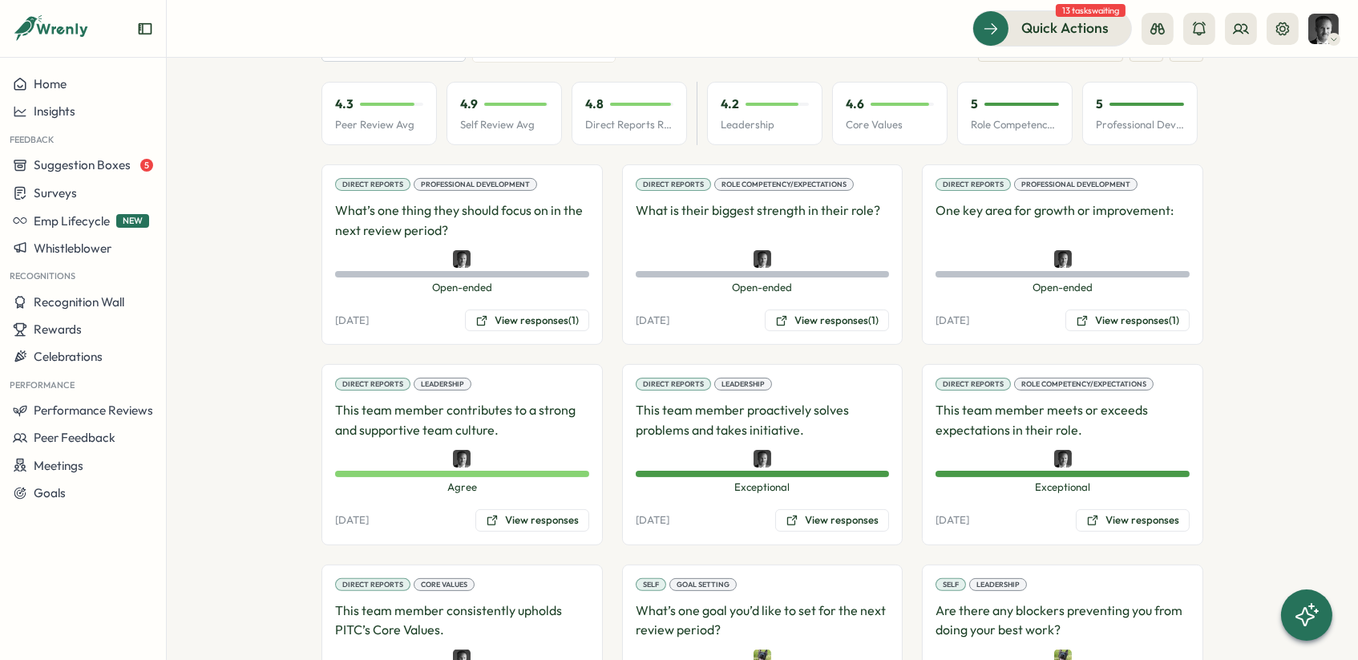
click at [1251, 232] on section "**********" at bounding box center [762, 359] width 1191 height 602
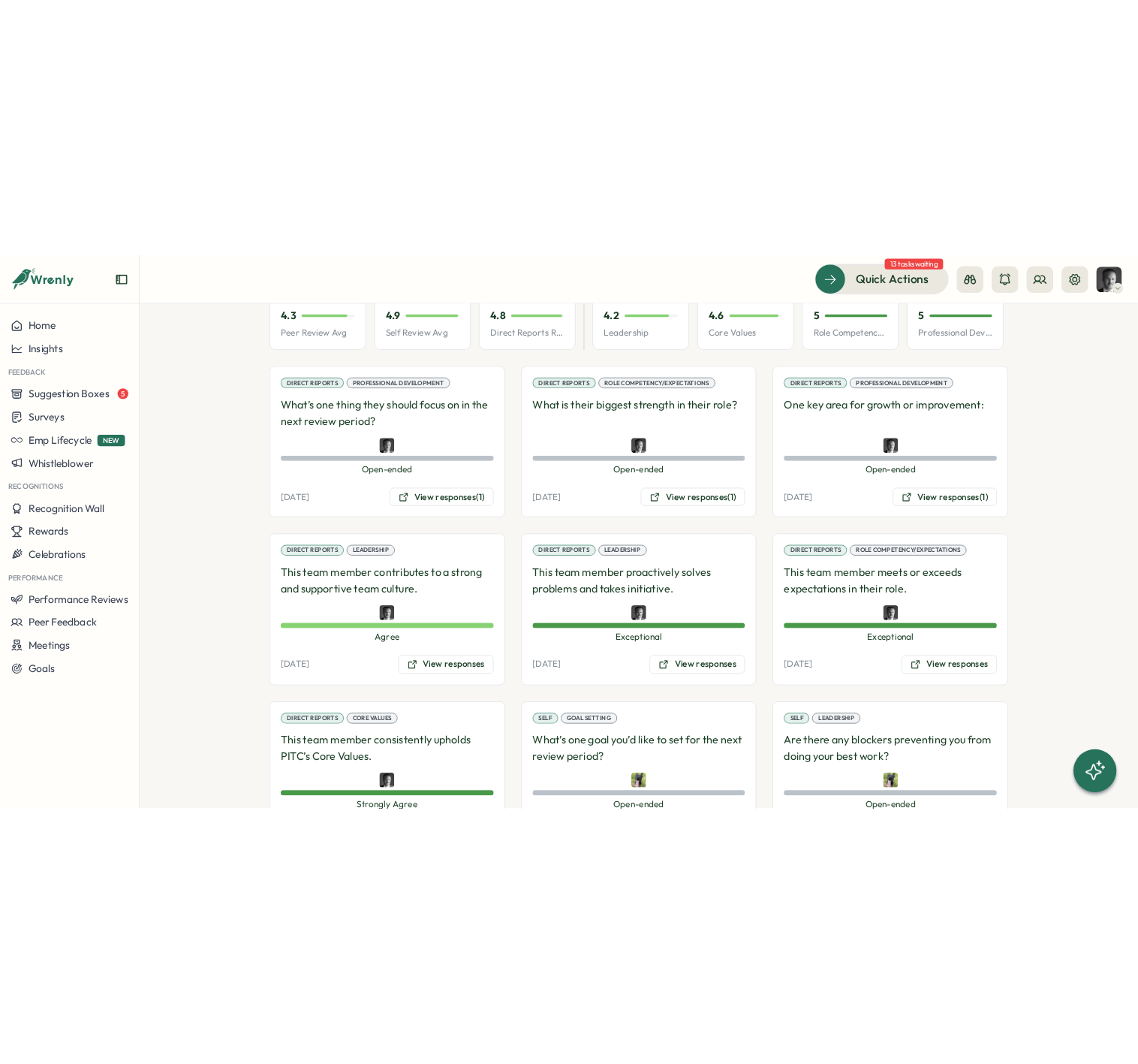
scroll to position [1057, 0]
